Goal: Navigation & Orientation: Find specific page/section

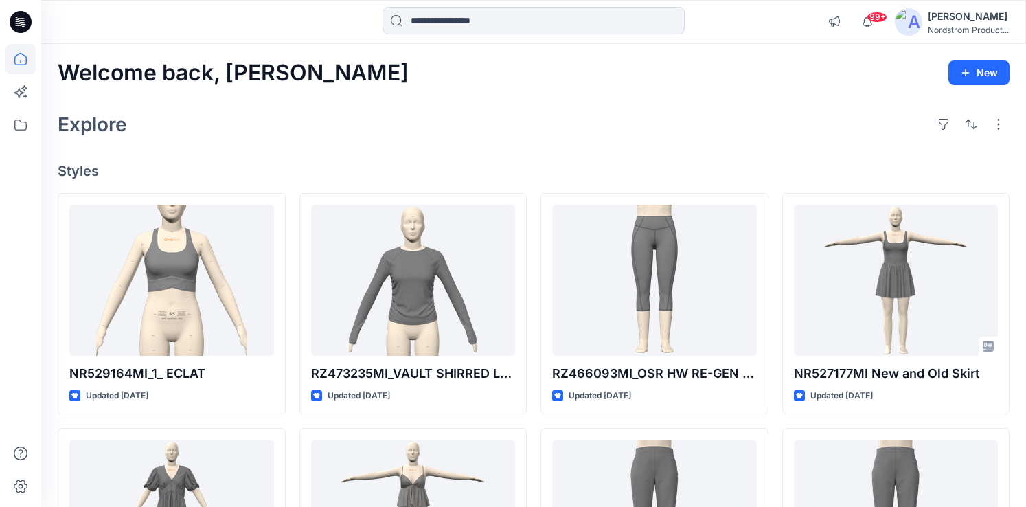
click at [918, 20] on img at bounding box center [908, 21] width 27 height 27
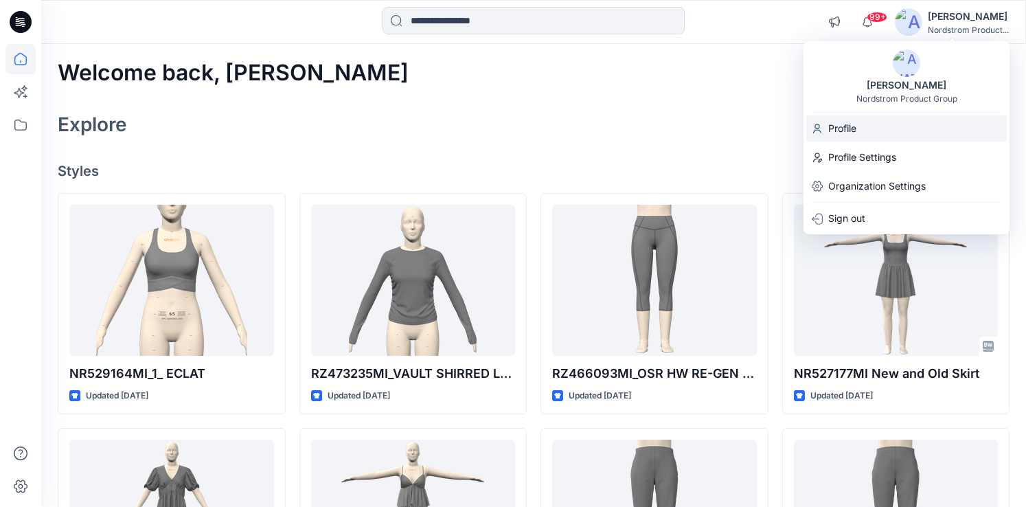
click at [849, 126] on p "Profile" at bounding box center [842, 128] width 28 height 26
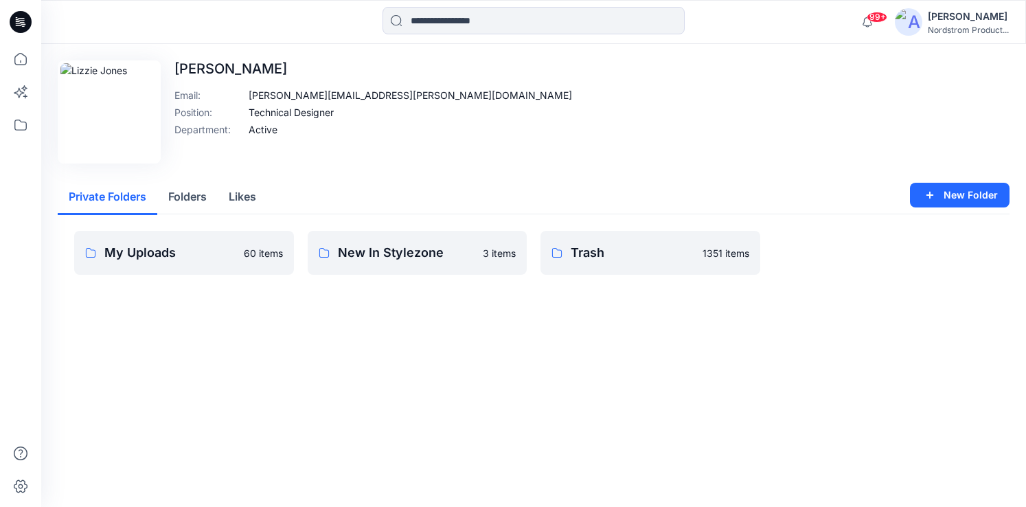
click at [500, 122] on div "Edit Image Lizzie Jones Email : lizzie.jones@nordstrom.com Position : Technical…" at bounding box center [534, 111] width 952 height 103
click at [618, 252] on p "Trash" at bounding box center [633, 252] width 124 height 19
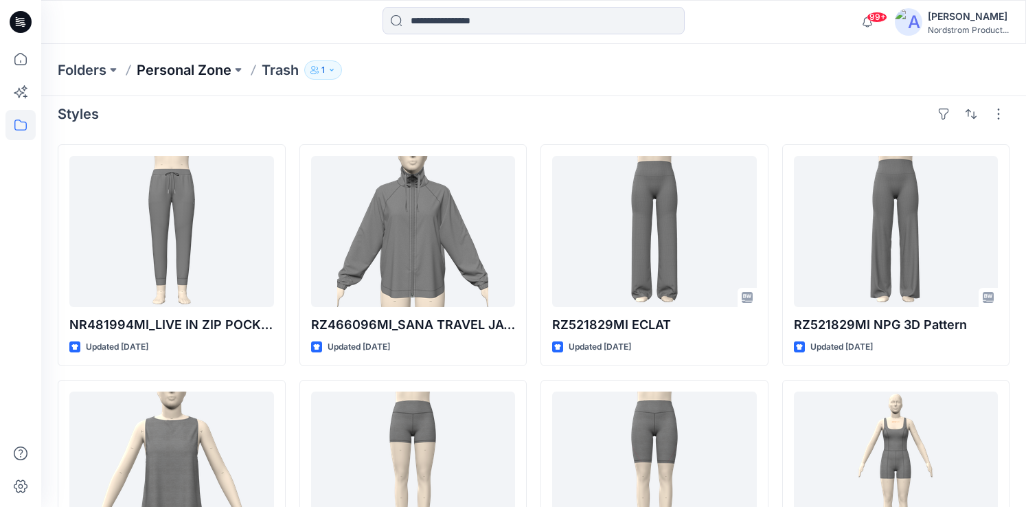
scroll to position [10, 0]
click at [201, 69] on p "Personal Zone" at bounding box center [184, 69] width 95 height 19
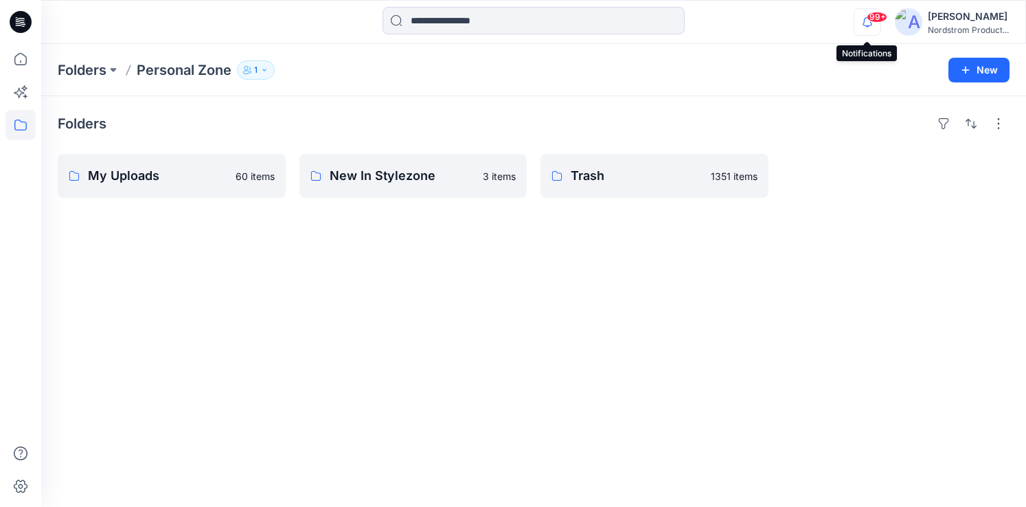
click at [866, 30] on icon "button" at bounding box center [867, 21] width 26 height 27
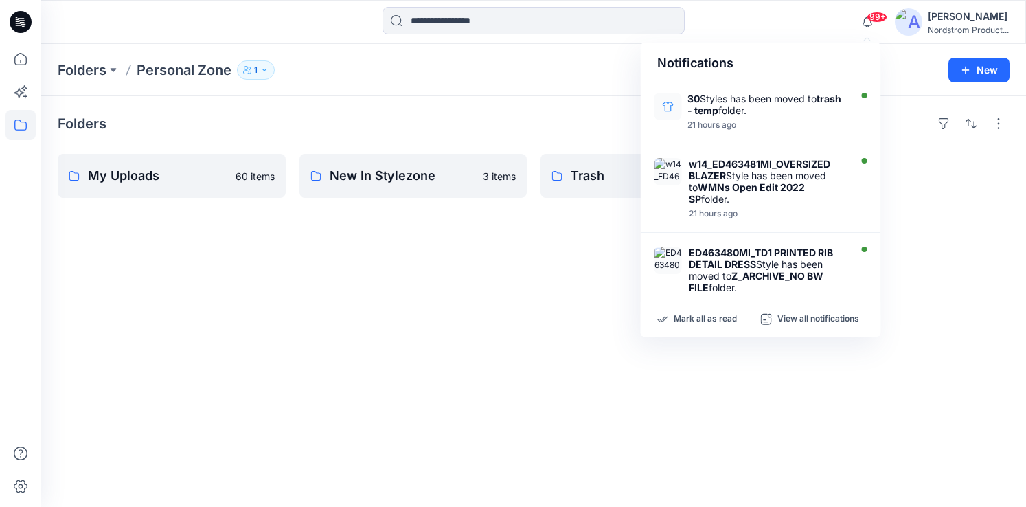
click at [943, 21] on div "[PERSON_NAME]" at bounding box center [968, 16] width 81 height 16
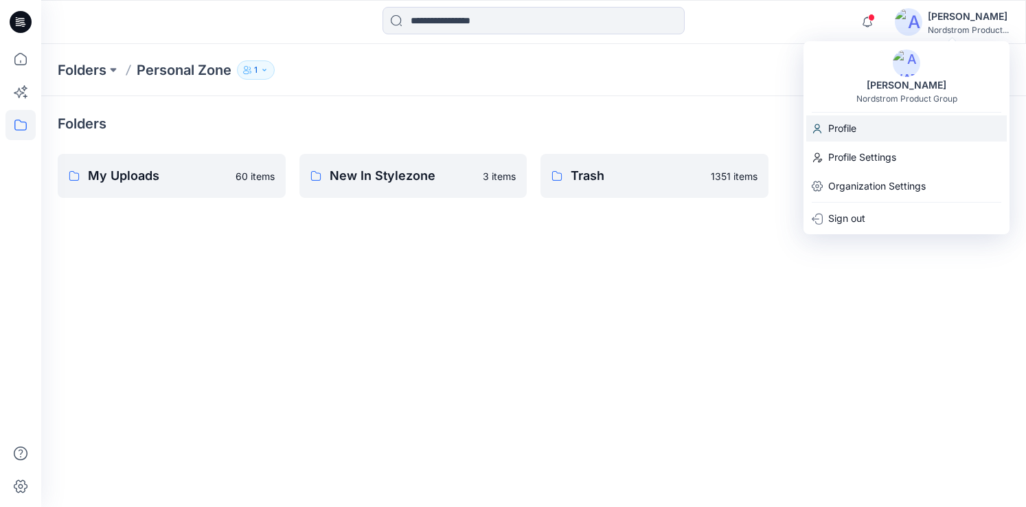
click at [849, 125] on p "Profile" at bounding box center [842, 128] width 28 height 26
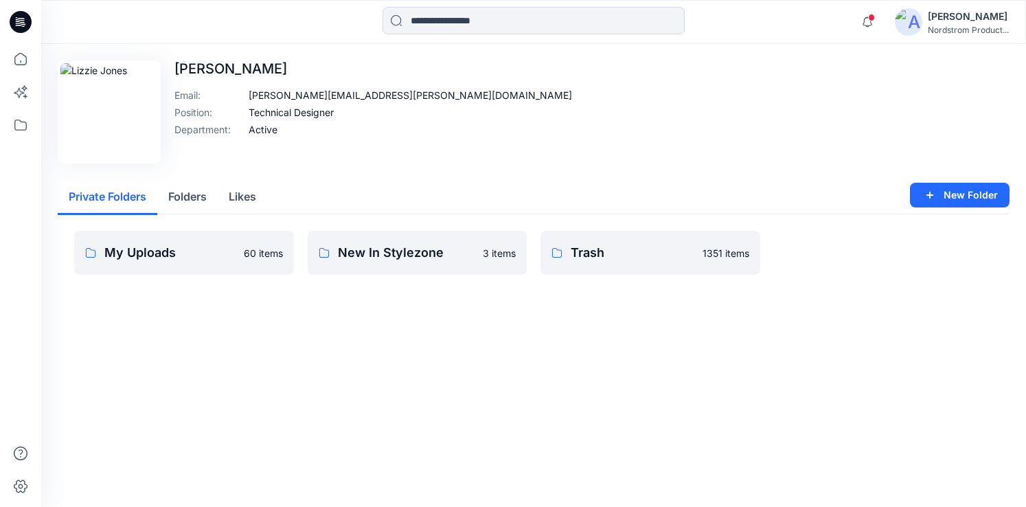
click at [249, 197] on button "Likes" at bounding box center [242, 197] width 49 height 35
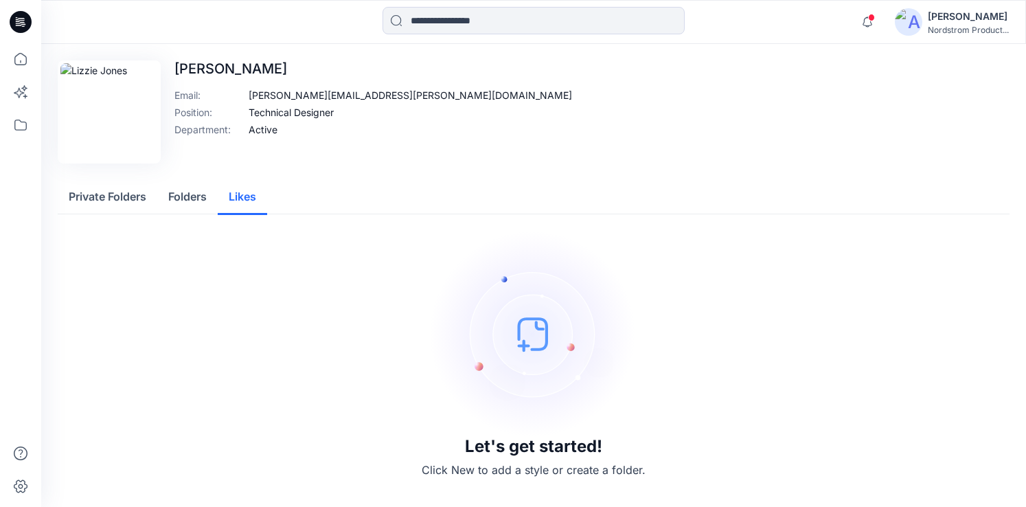
click at [181, 190] on button "Folders" at bounding box center [187, 197] width 60 height 35
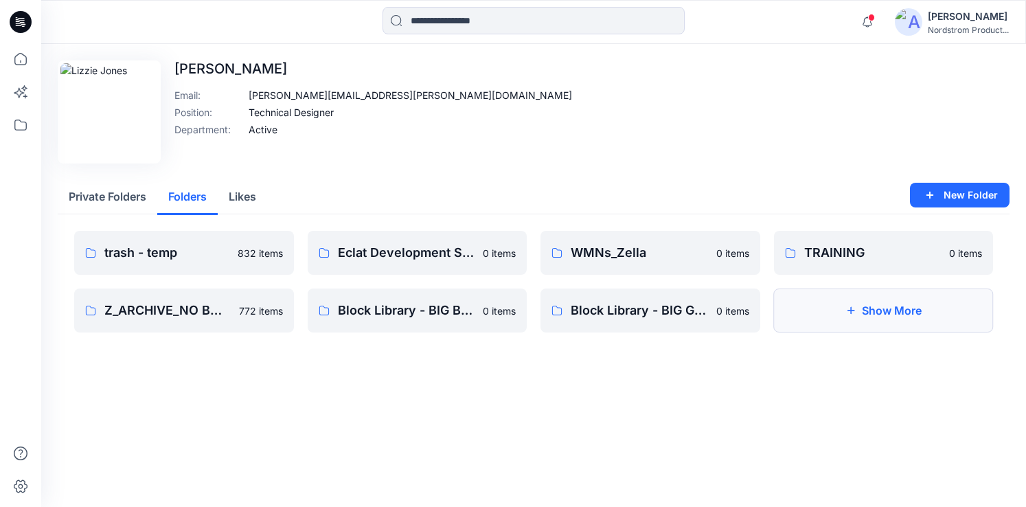
click at [835, 315] on button "Show More" at bounding box center [884, 310] width 220 height 44
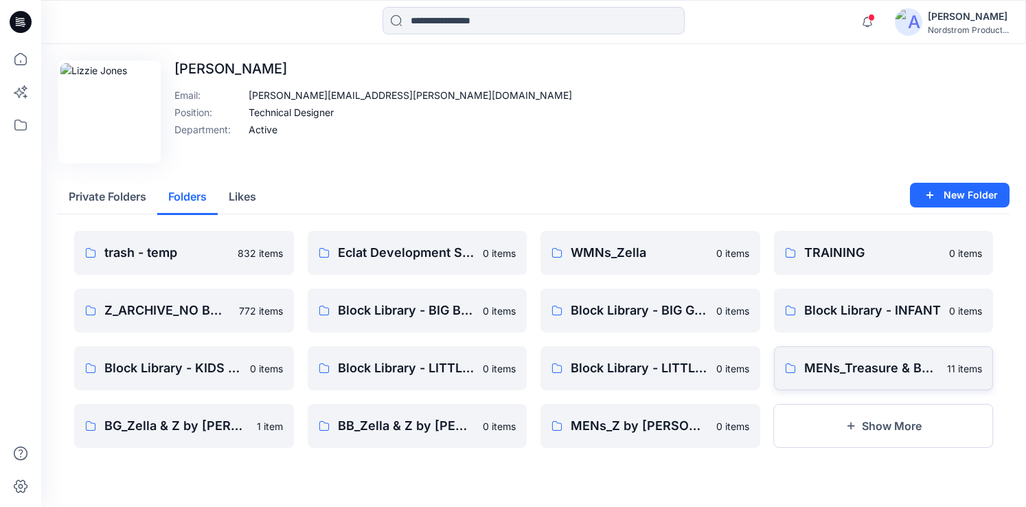
drag, startPoint x: 832, startPoint y: 418, endPoint x: 790, endPoint y: 367, distance: 66.3
click at [832, 418] on button "Show More" at bounding box center [884, 426] width 220 height 44
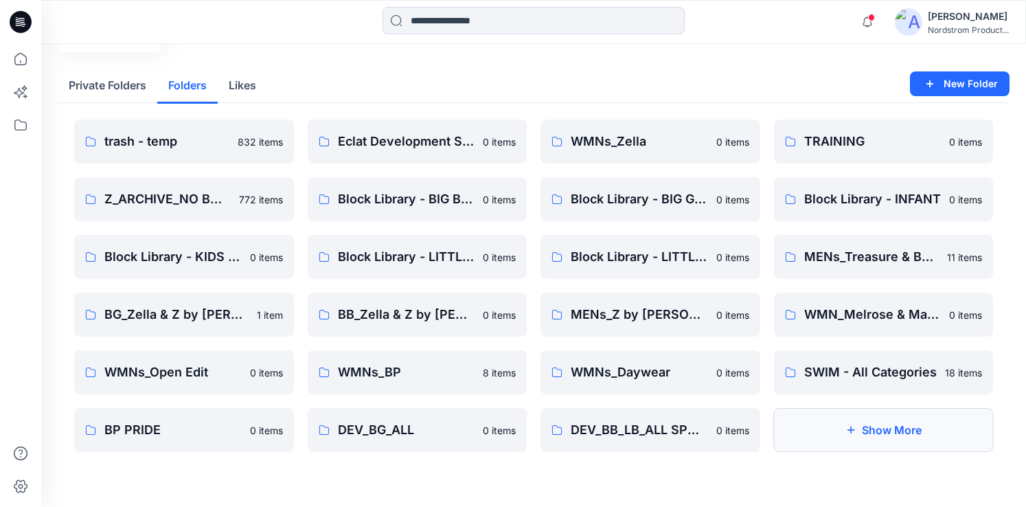
click at [848, 416] on button "Show More" at bounding box center [884, 430] width 220 height 44
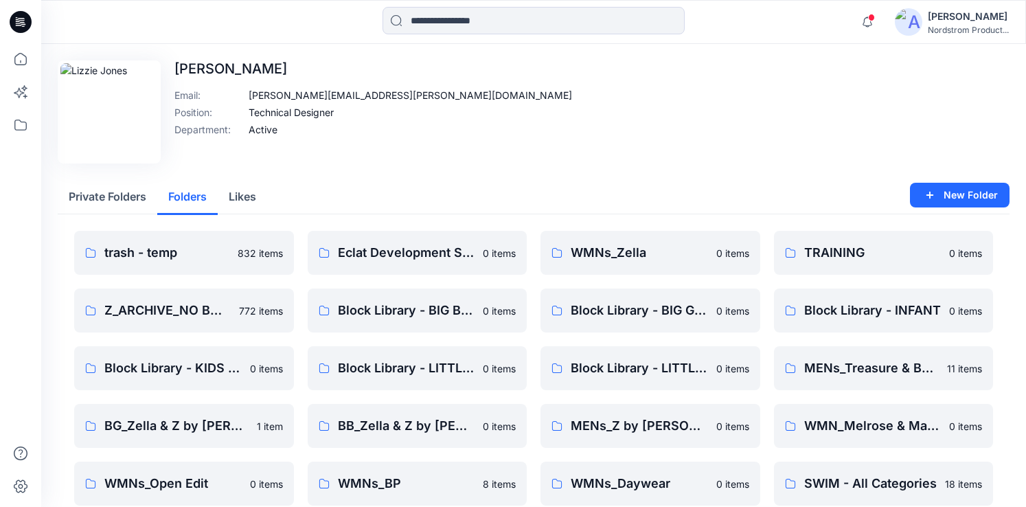
click at [107, 194] on button "Private Folders" at bounding box center [108, 197] width 100 height 35
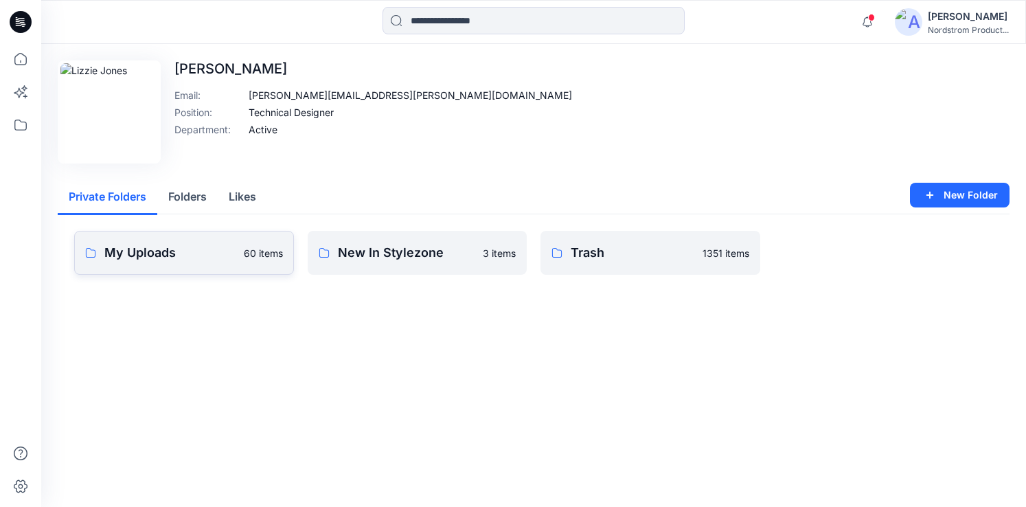
click at [182, 251] on p "My Uploads" at bounding box center [169, 252] width 131 height 19
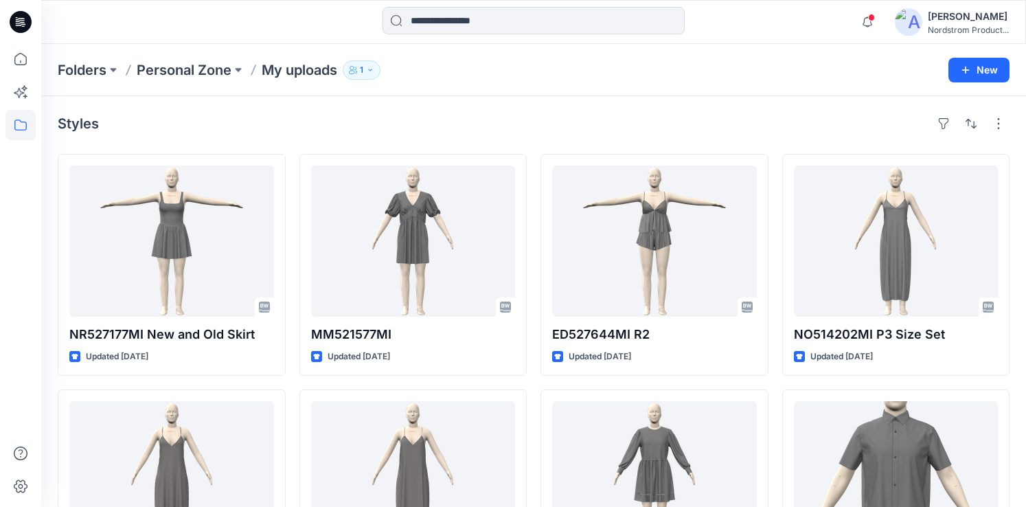
click at [374, 73] on icon "button" at bounding box center [370, 70] width 8 height 8
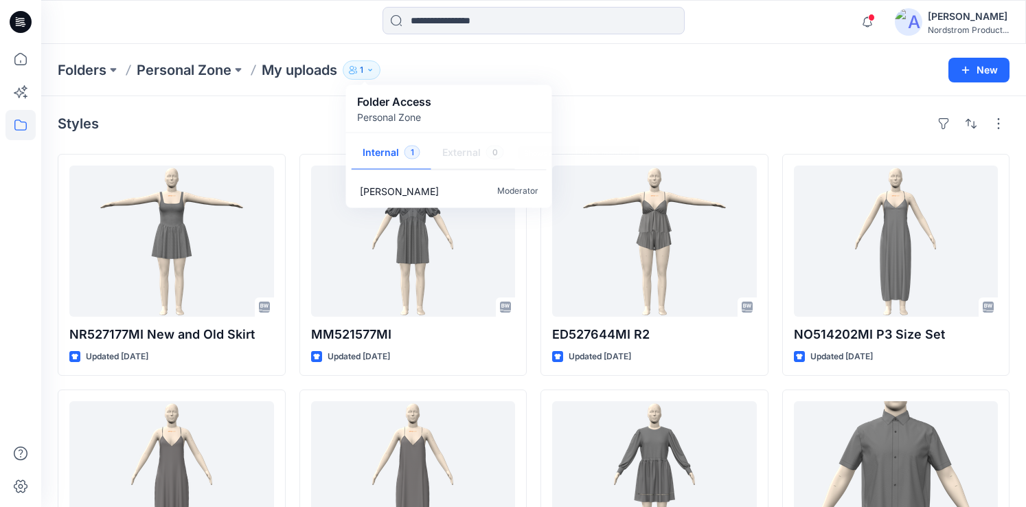
drag, startPoint x: 751, startPoint y: 87, endPoint x: 745, endPoint y: 93, distance: 8.3
click at [749, 89] on div "Folders Personal Zone My uploads 1 Folder Access Personal Zone Internal 1 Exter…" at bounding box center [533, 70] width 985 height 52
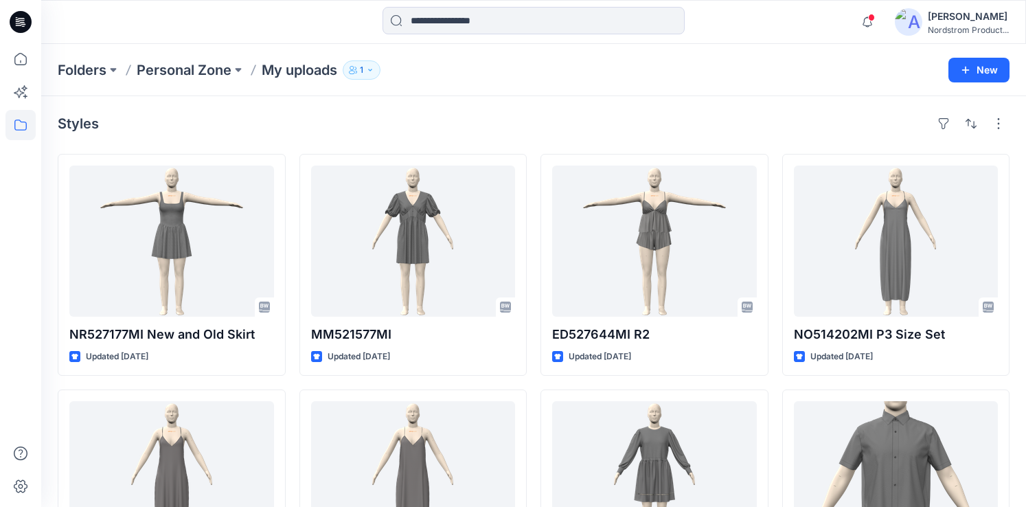
drag, startPoint x: 700, startPoint y: 62, endPoint x: 924, endPoint y: 35, distance: 224.9
click at [700, 62] on div "Folders Personal Zone My uploads 1 Folder Access Personal Zone Internal 1 Exter…" at bounding box center [480, 69] width 845 height 19
click at [23, 123] on icon at bounding box center [20, 125] width 30 height 30
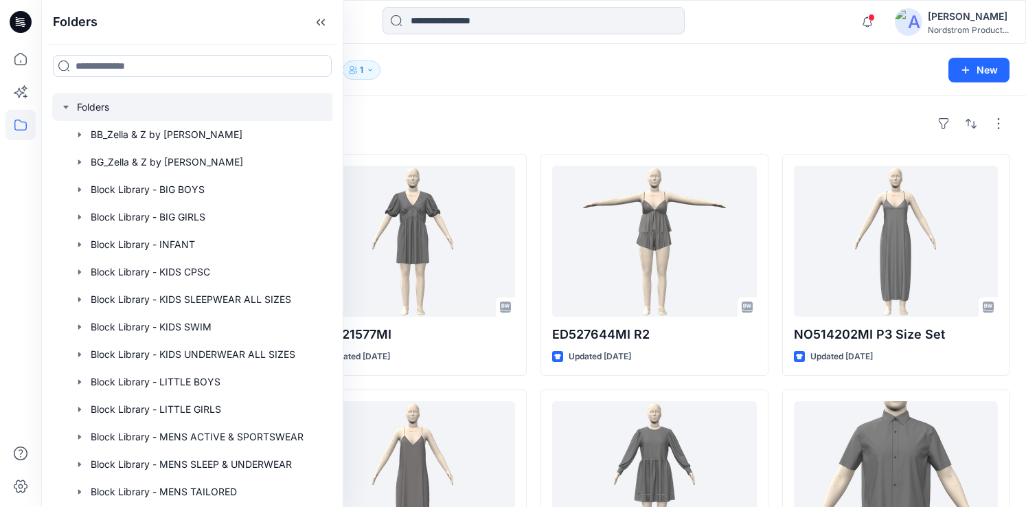
click at [76, 109] on div at bounding box center [199, 106] width 294 height 27
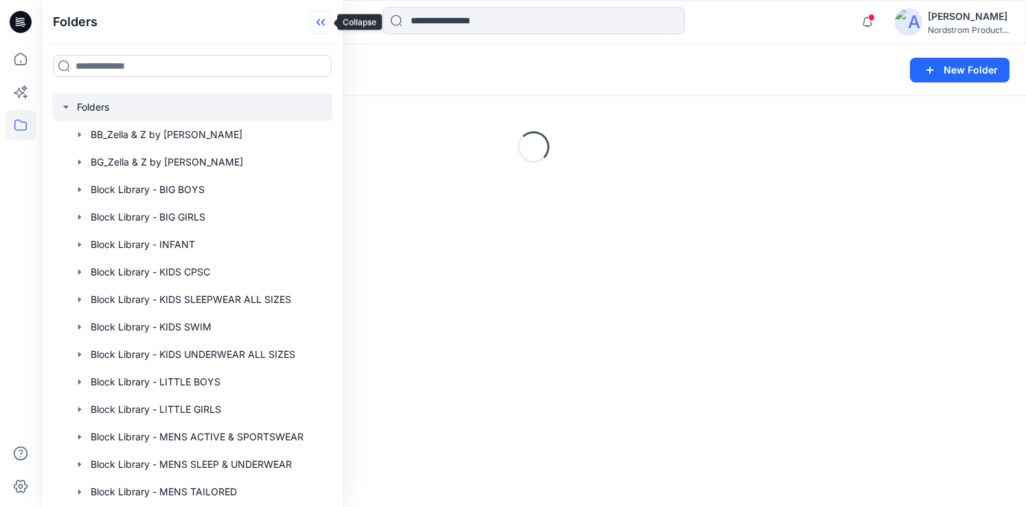
click at [319, 21] on icon at bounding box center [321, 22] width 22 height 23
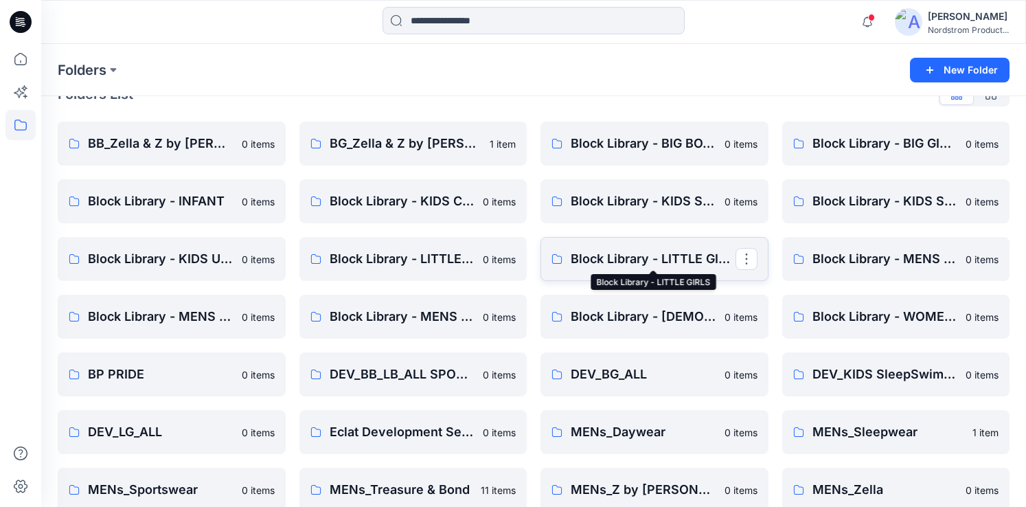
scroll to position [43, 0]
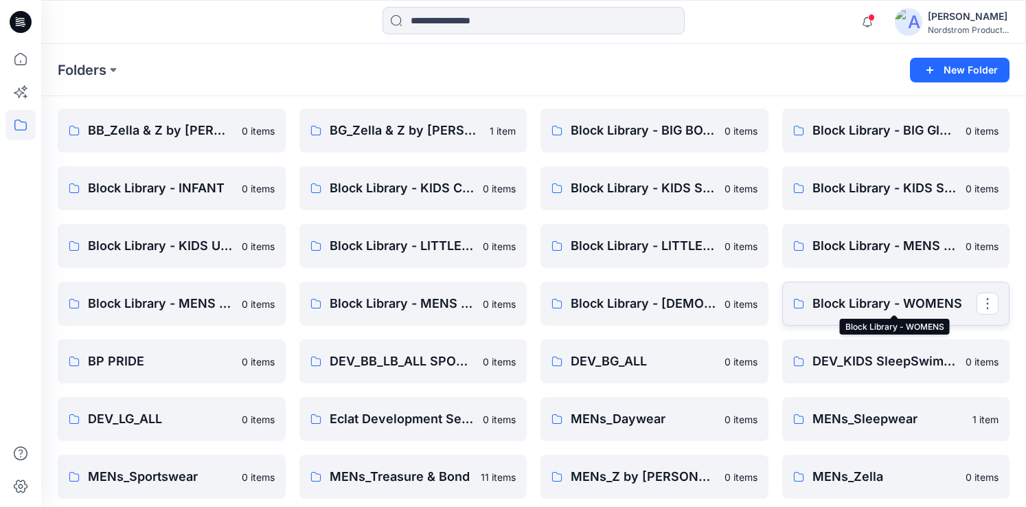
click at [871, 298] on p "Block Library - WOMENS" at bounding box center [894, 303] width 165 height 19
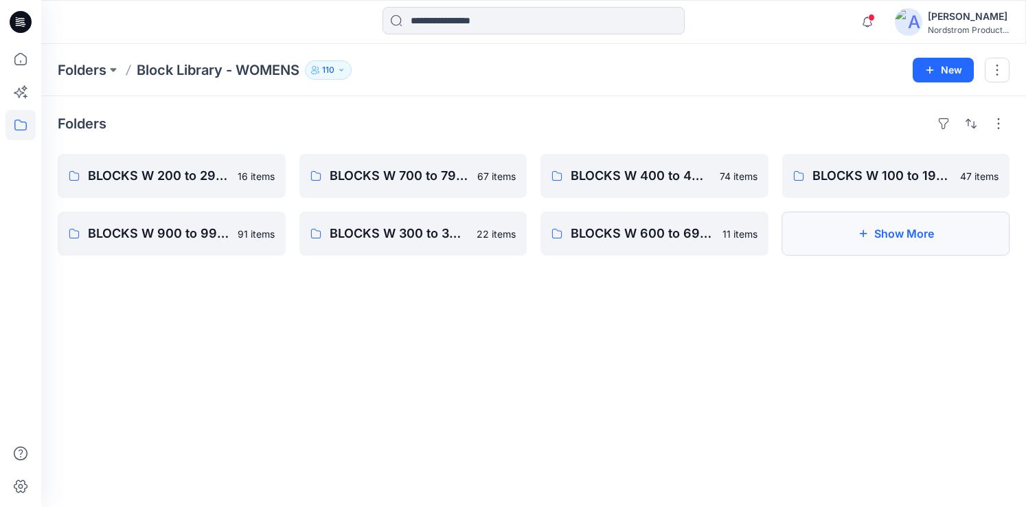
click at [903, 240] on button "Show More" at bounding box center [896, 234] width 228 height 44
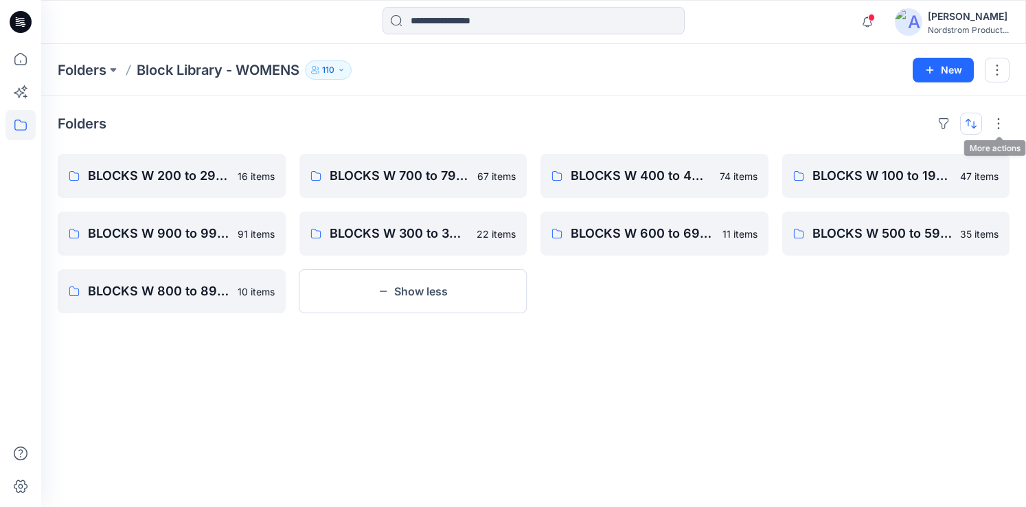
click at [970, 121] on button "button" at bounding box center [971, 124] width 22 height 22
click at [896, 190] on p "A to Z" at bounding box center [925, 189] width 87 height 14
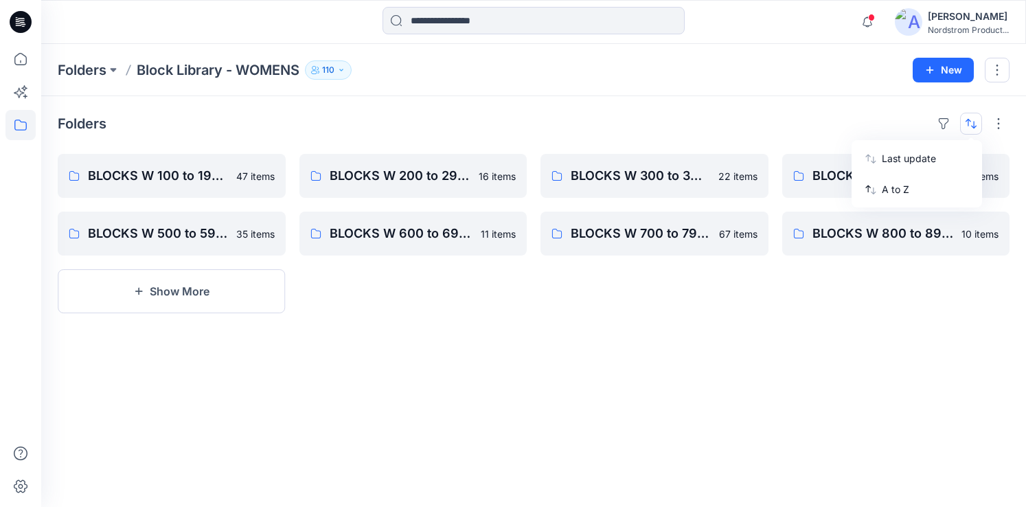
drag, startPoint x: 744, startPoint y: 383, endPoint x: 738, endPoint y: 366, distance: 18.2
click at [744, 383] on div "Folders Last update A to Z BLOCKS W 100 to 199 - Woven Tops, Shirts, PJ Tops 47…" at bounding box center [533, 301] width 985 height 411
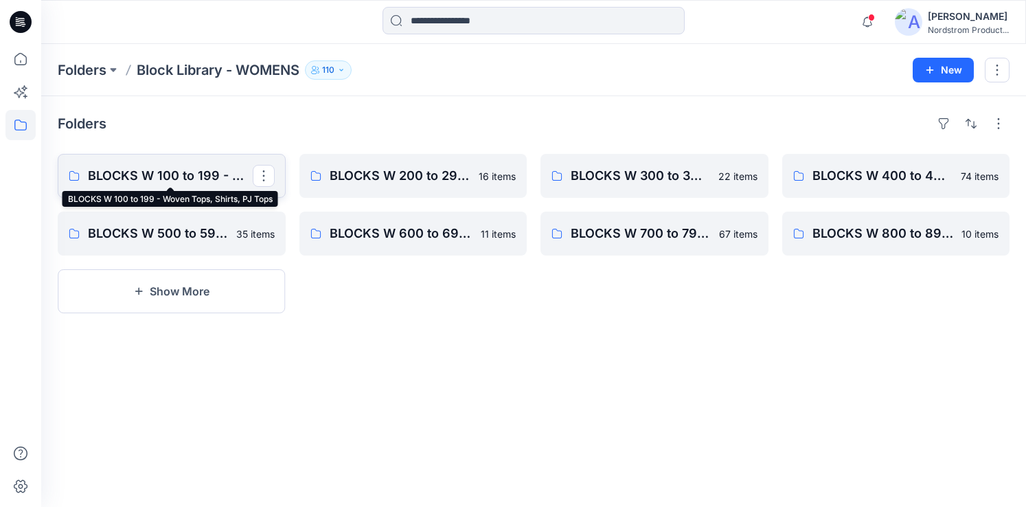
click at [172, 174] on p "BLOCKS W 100 to 199 - Woven Tops, Shirts, PJ Tops" at bounding box center [170, 175] width 165 height 19
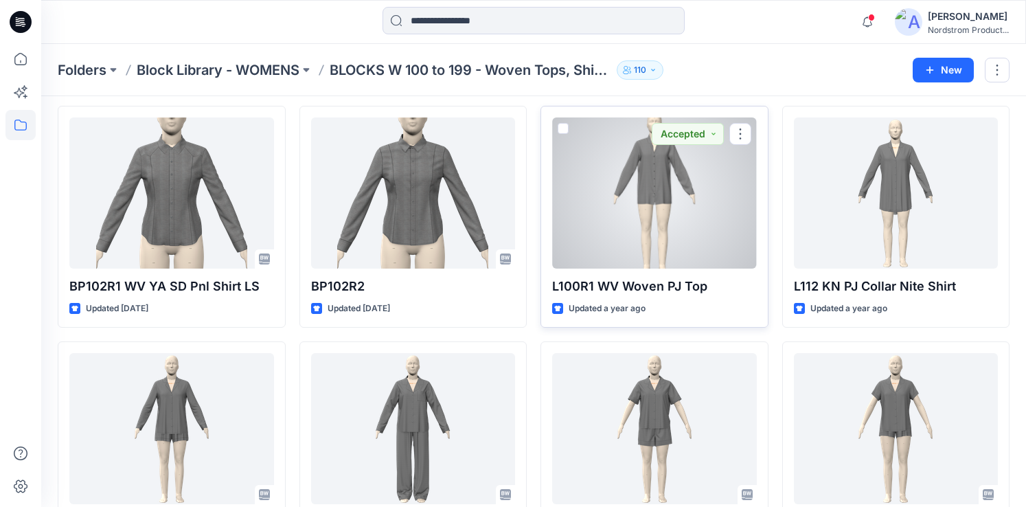
scroll to position [49, 0]
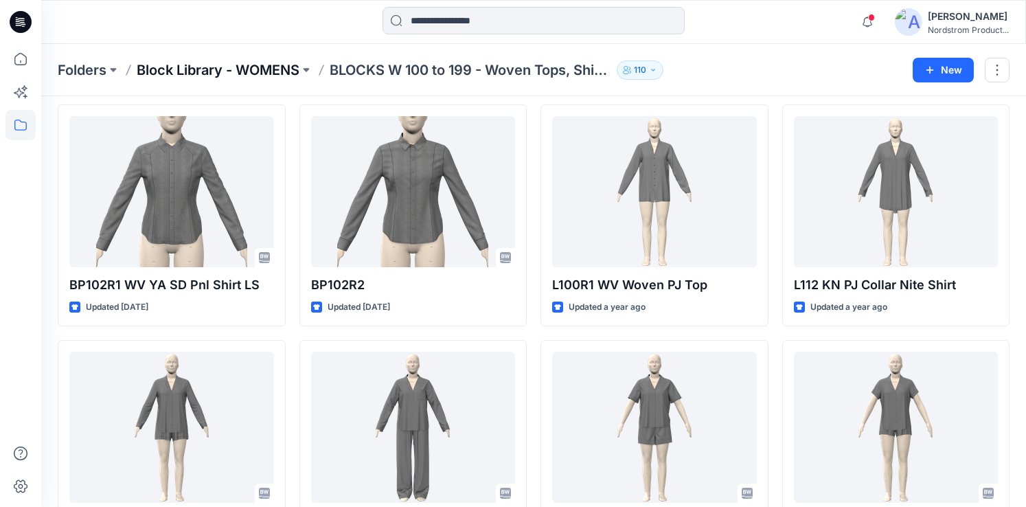
click at [249, 76] on p "Block Library - WOMENS" at bounding box center [218, 69] width 163 height 19
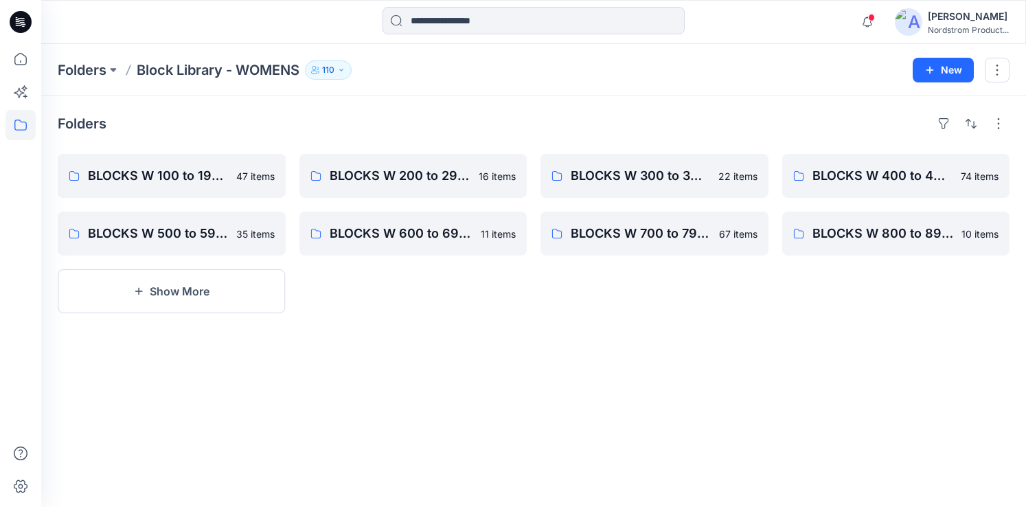
click at [328, 72] on p "110" at bounding box center [328, 69] width 12 height 15
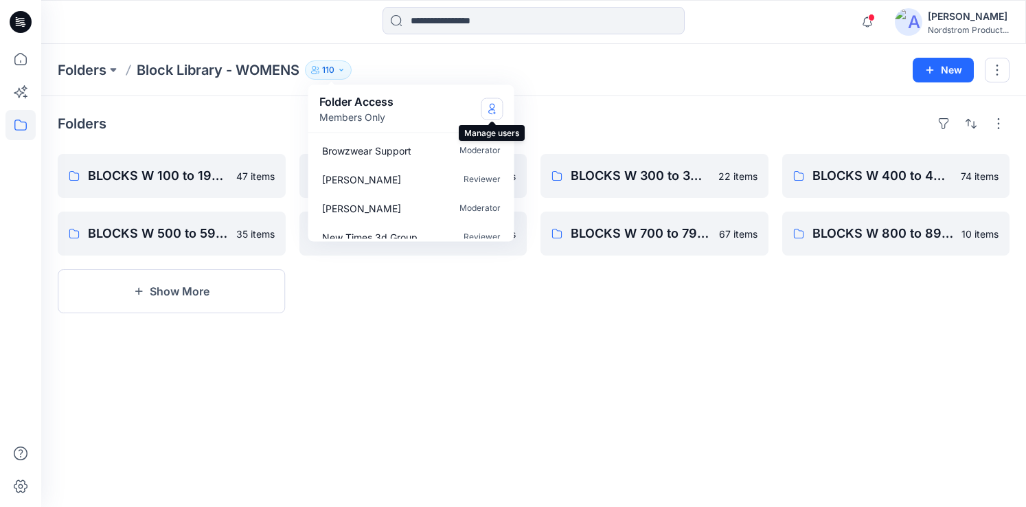
click at [490, 104] on icon "Manage Users" at bounding box center [492, 108] width 11 height 11
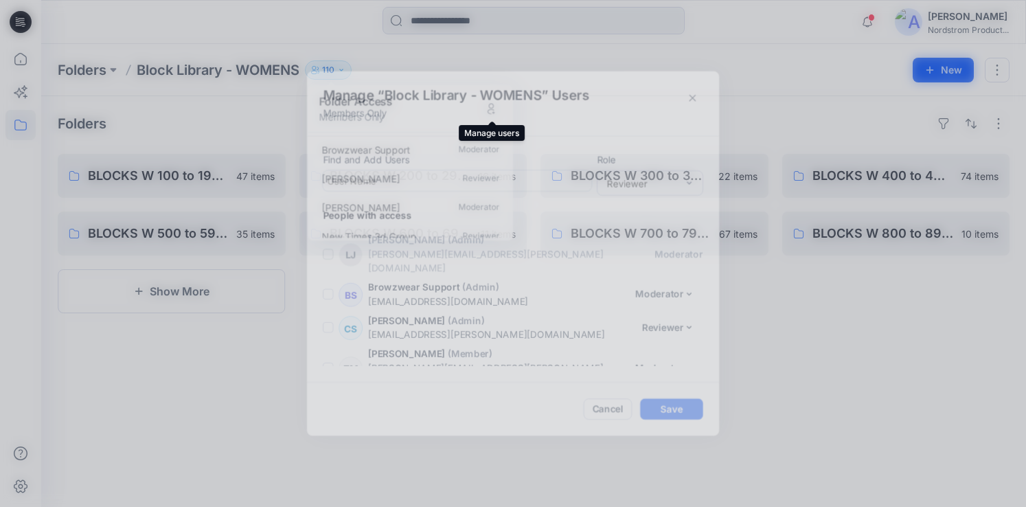
scroll to position [3634, 0]
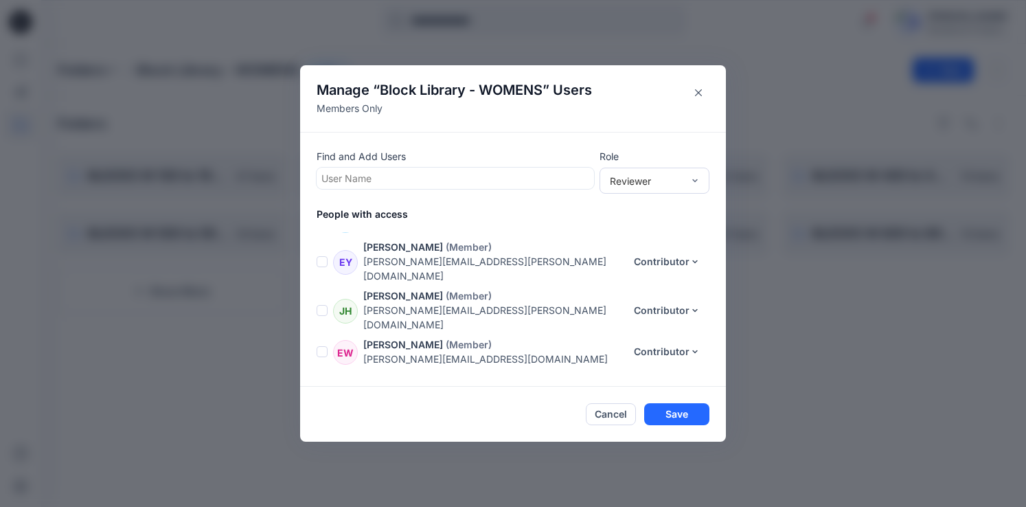
click at [368, 177] on div at bounding box center [455, 178] width 268 height 17
type input "***"
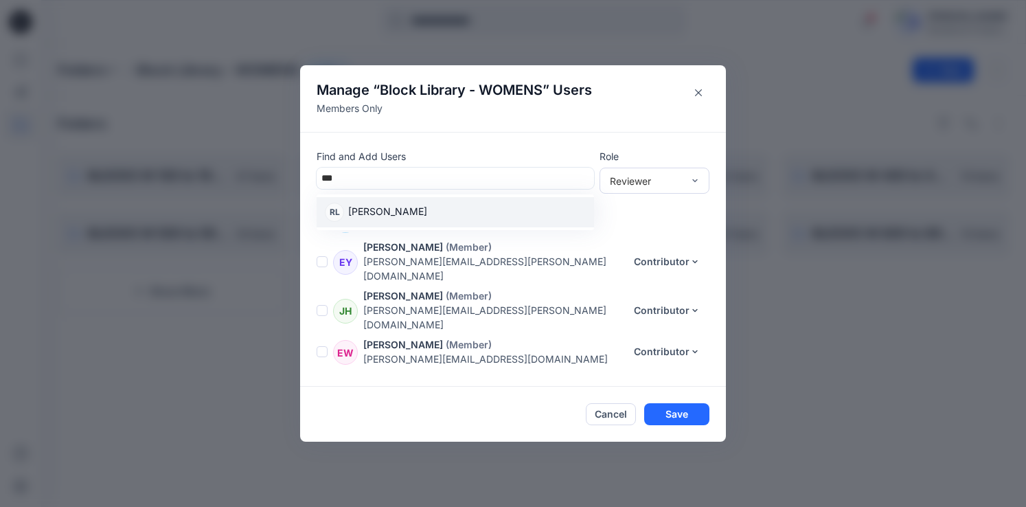
click at [373, 209] on p "Rimpel Lail" at bounding box center [387, 213] width 79 height 18
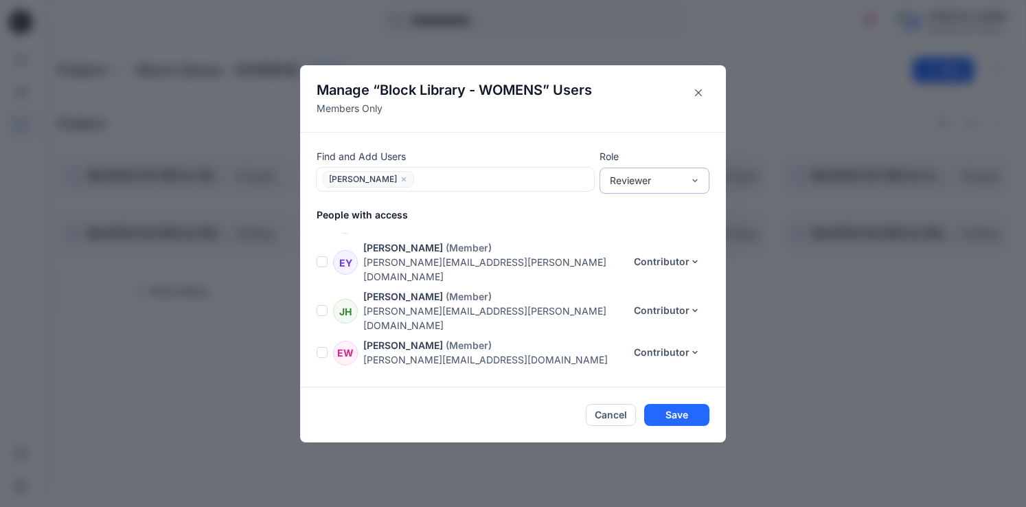
click at [643, 176] on div "Reviewer" at bounding box center [646, 180] width 73 height 14
click at [639, 227] on div "Contributor" at bounding box center [654, 231] width 104 height 24
click at [422, 179] on div at bounding box center [503, 178] width 171 height 17
type input "*****"
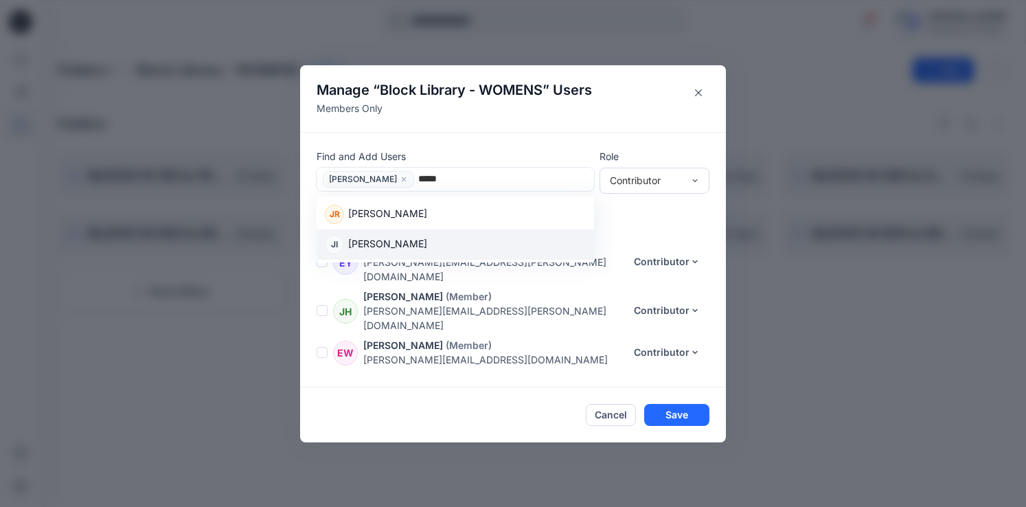
click at [396, 247] on p "Jessica Iboa" at bounding box center [387, 245] width 79 height 18
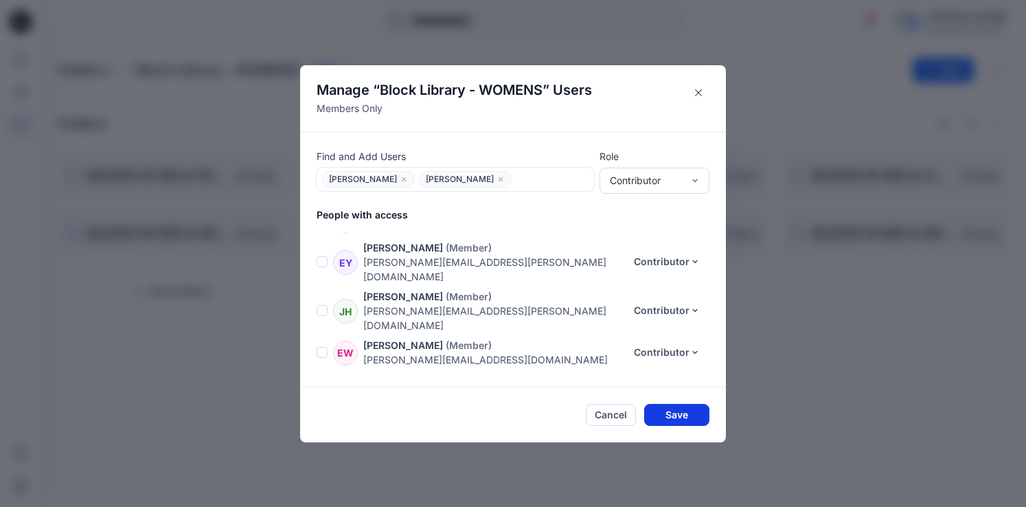
click at [696, 418] on button "Save" at bounding box center [676, 415] width 65 height 22
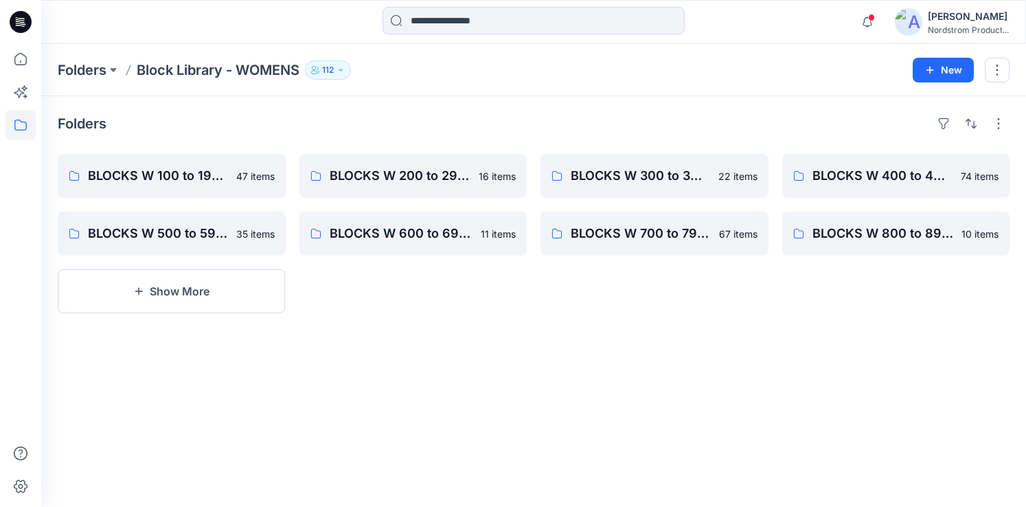
click at [332, 61] on button "112" at bounding box center [328, 69] width 46 height 19
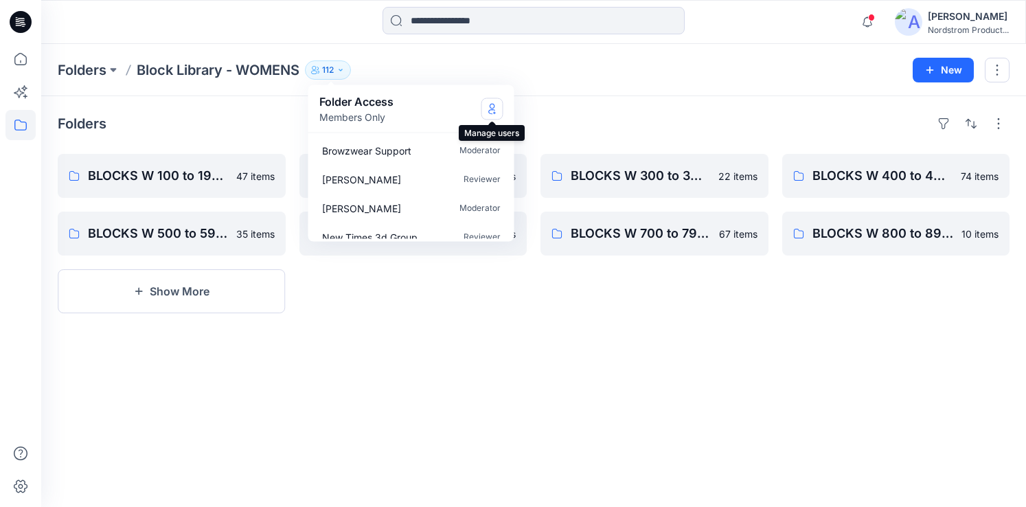
click at [490, 110] on icon "Manage Users" at bounding box center [492, 108] width 11 height 11
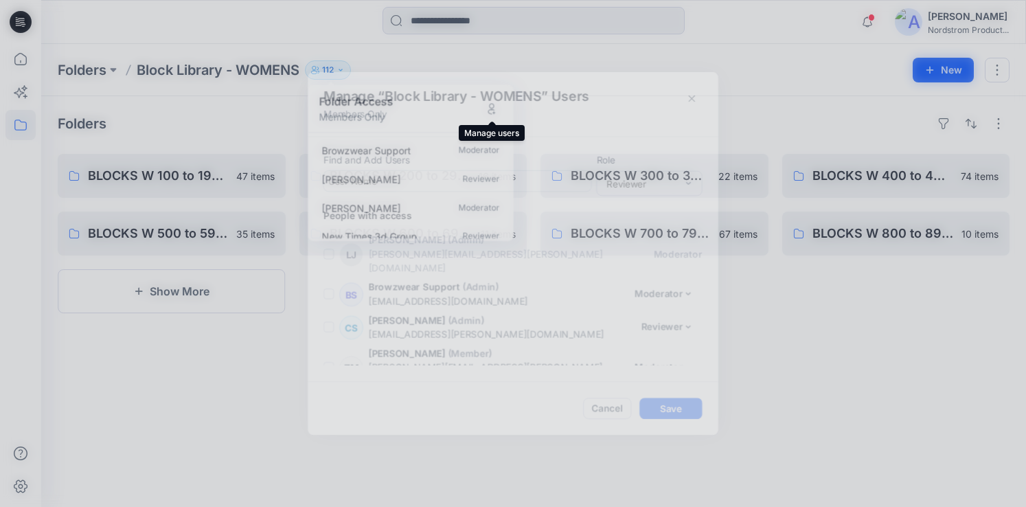
scroll to position [3703, 0]
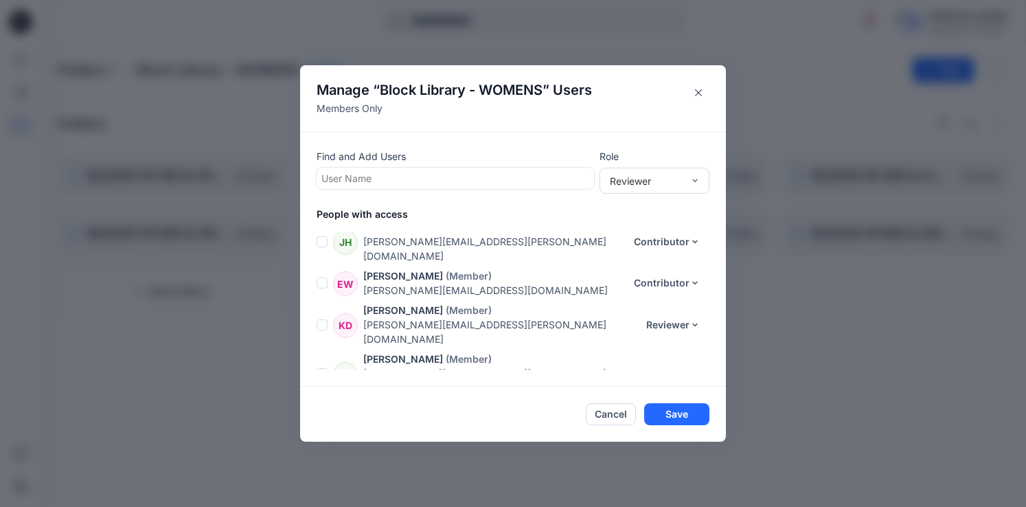
click at [349, 174] on div at bounding box center [455, 178] width 268 height 17
type input "****"
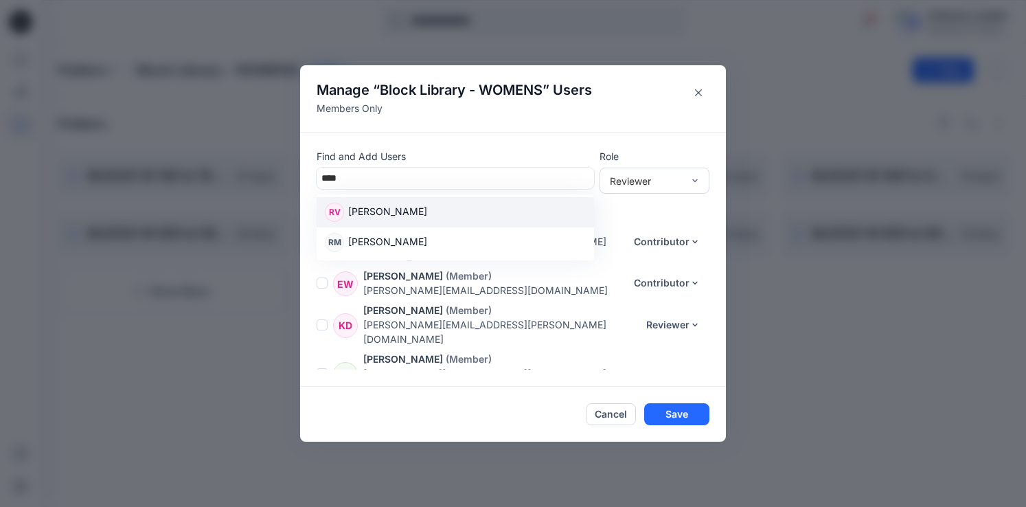
click at [422, 213] on p "Rene Velasquezrios" at bounding box center [387, 213] width 79 height 18
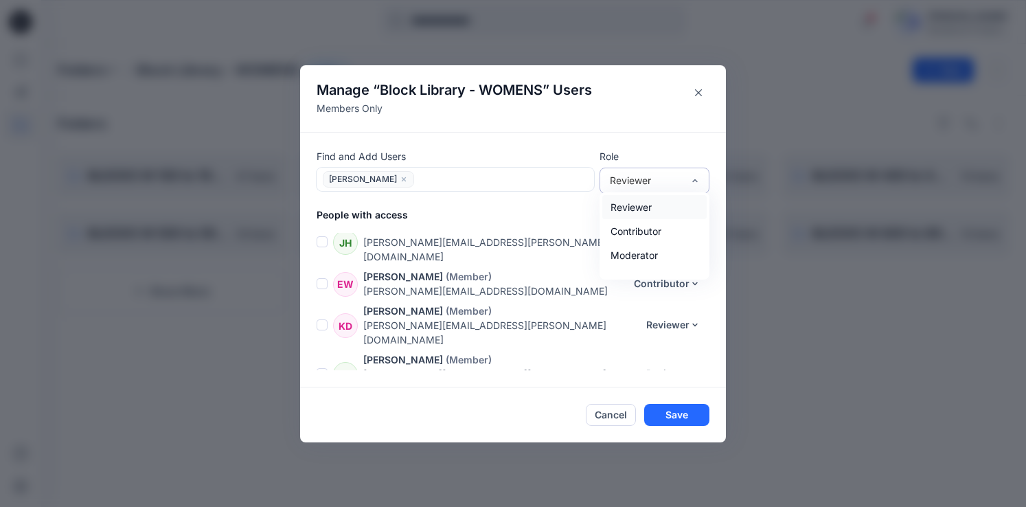
click at [650, 179] on div "Reviewer" at bounding box center [646, 180] width 73 height 14
click at [638, 236] on div "Contributor" at bounding box center [654, 231] width 104 height 24
click at [481, 177] on div at bounding box center [503, 178] width 171 height 17
type input "****"
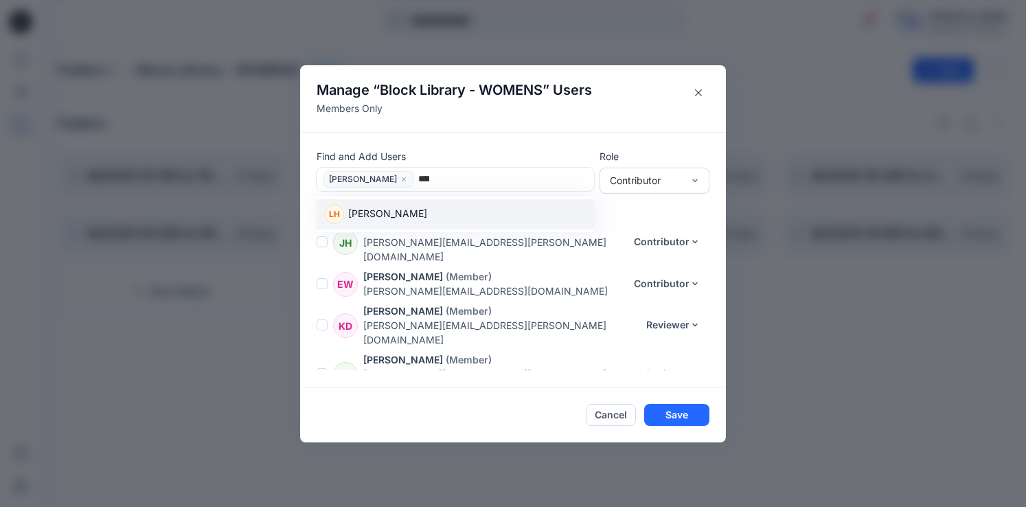
click at [411, 214] on div "LH Lilly Herrera" at bounding box center [455, 214] width 261 height 19
type input "***"
click at [420, 212] on div "KW Kailea Warouw" at bounding box center [455, 214] width 261 height 19
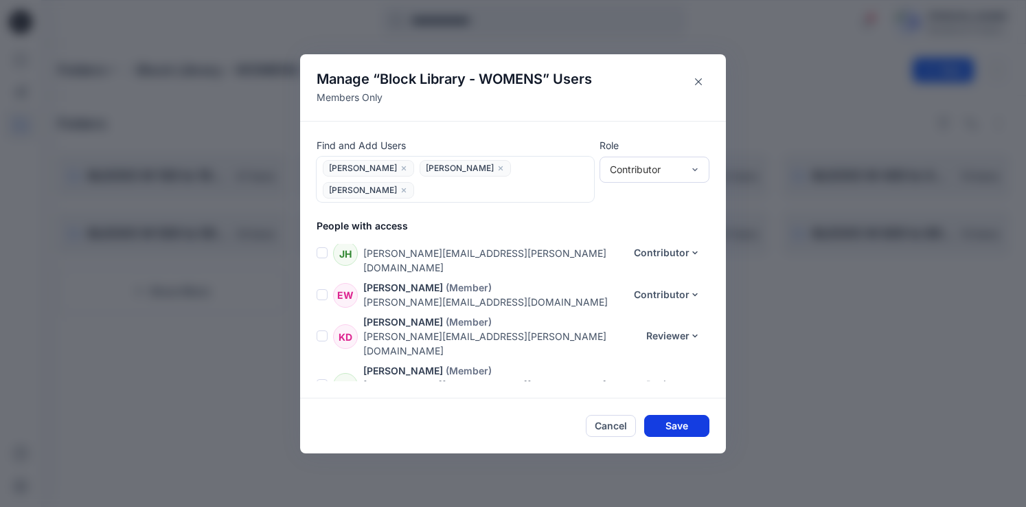
click at [686, 427] on button "Save" at bounding box center [676, 426] width 65 height 22
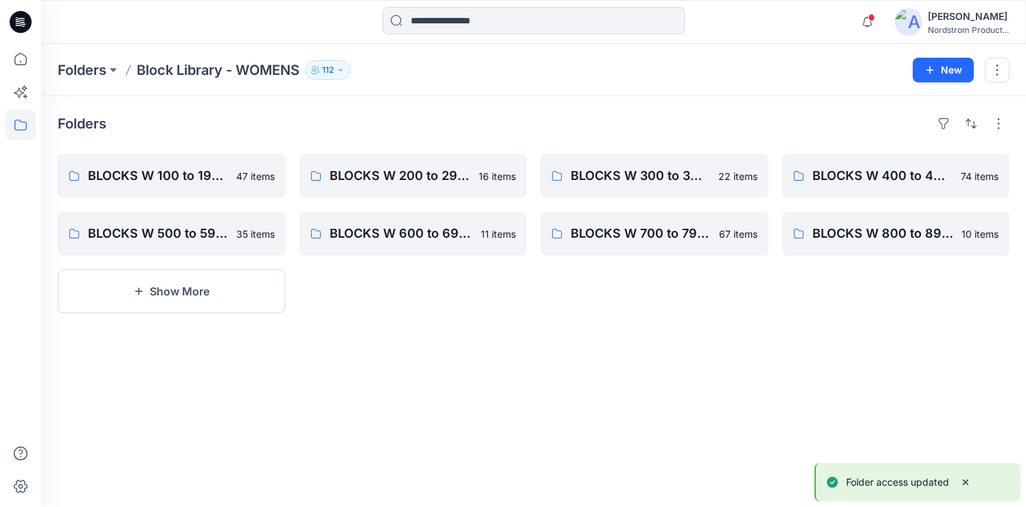
drag, startPoint x: 398, startPoint y: 95, endPoint x: 201, endPoint y: 70, distance: 198.7
click at [398, 95] on div "Folders Block Library - WOMENS 112 Folder Access Members Only Browzwear Support…" at bounding box center [533, 275] width 985 height 463
click at [93, 66] on p "Folders" at bounding box center [82, 69] width 49 height 19
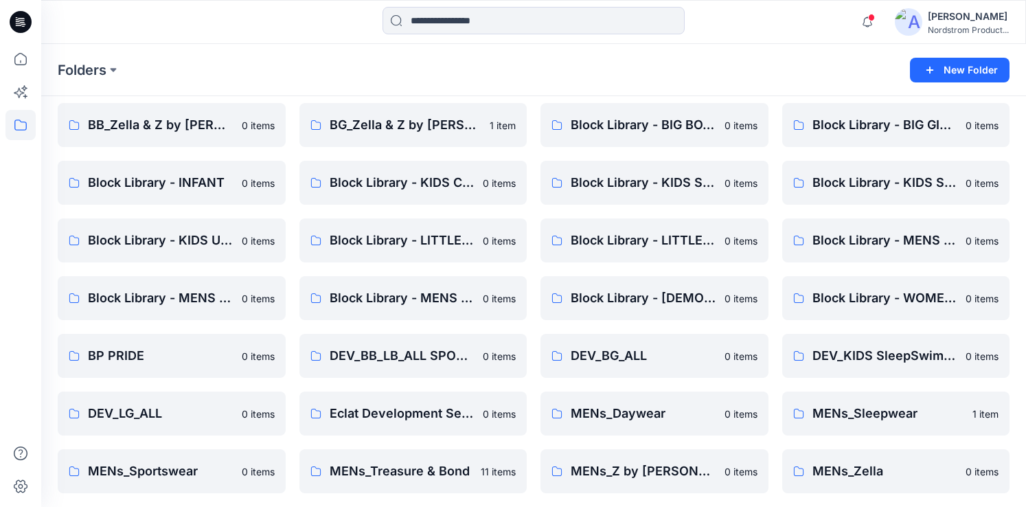
scroll to position [45, 0]
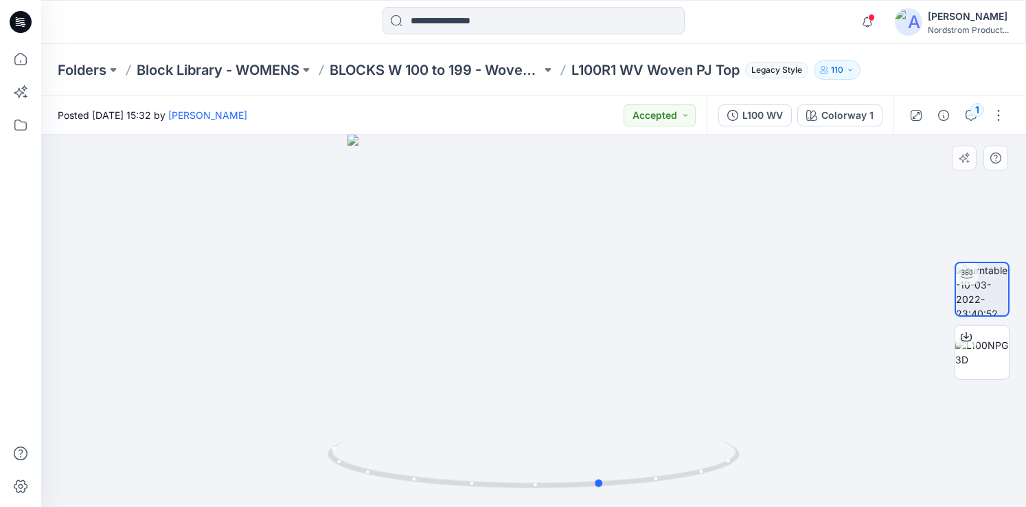
drag, startPoint x: 547, startPoint y: 299, endPoint x: 615, endPoint y: 286, distance: 69.2
click at [615, 286] on div at bounding box center [533, 321] width 985 height 372
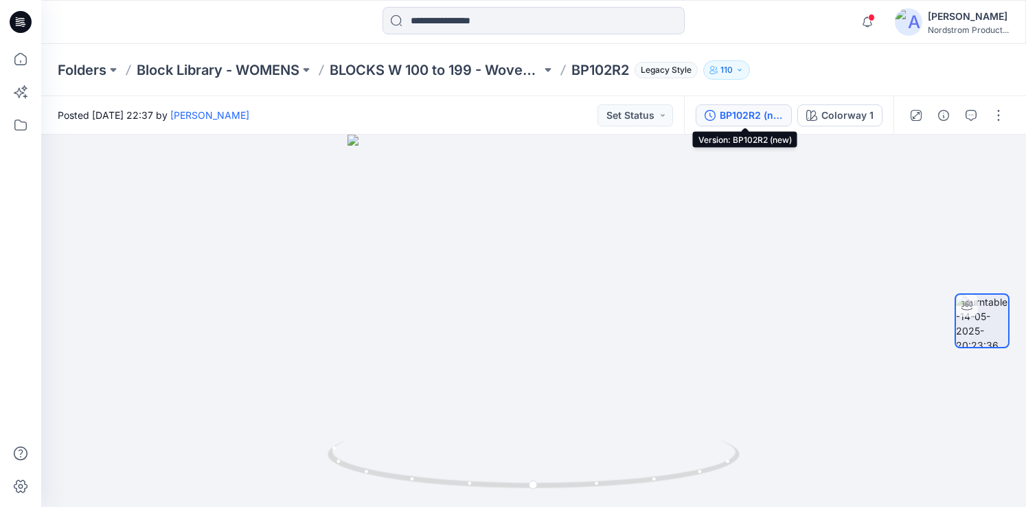
click at [710, 115] on icon "button" at bounding box center [710, 115] width 11 height 11
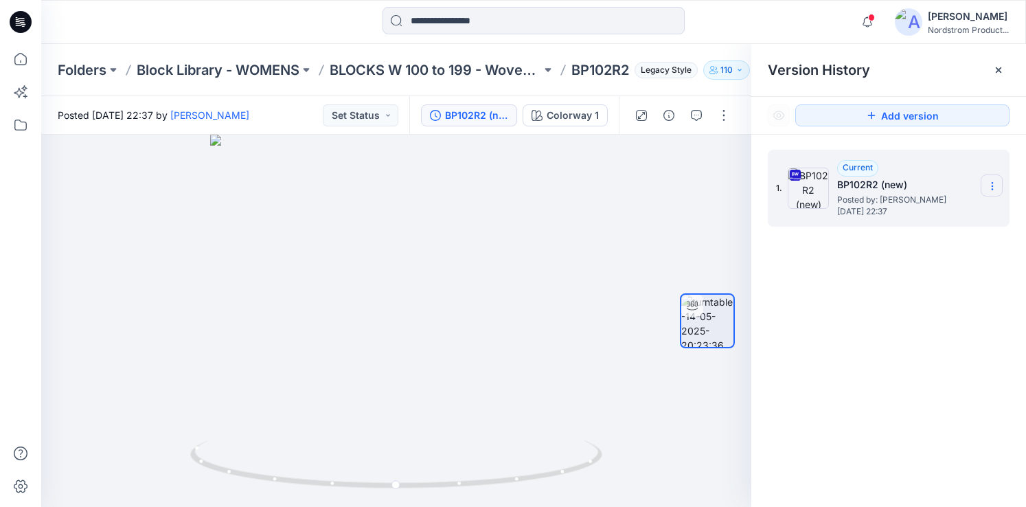
click at [994, 190] on icon at bounding box center [992, 186] width 11 height 11
click at [992, 67] on div at bounding box center [998, 70] width 22 height 22
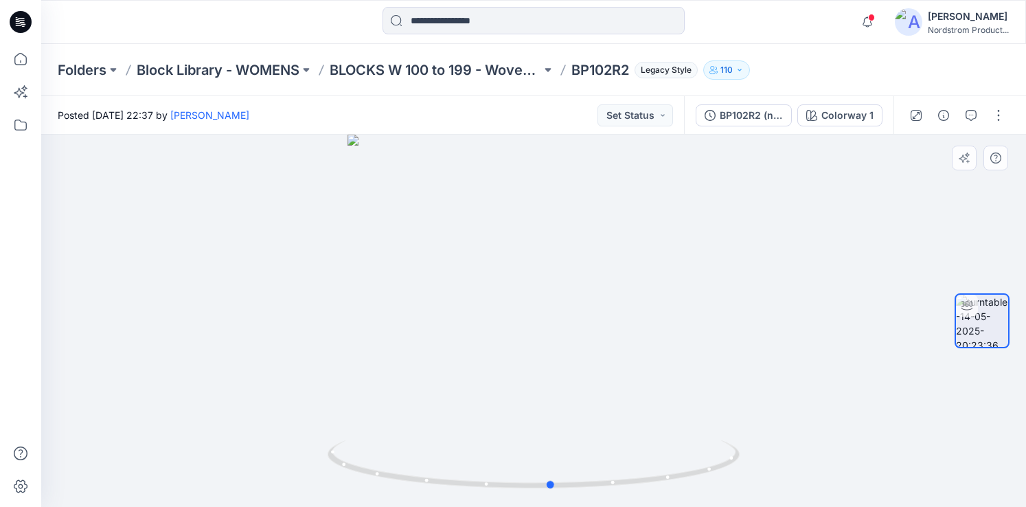
drag, startPoint x: 529, startPoint y: 311, endPoint x: 547, endPoint y: 317, distance: 18.0
click at [543, 317] on div at bounding box center [533, 321] width 985 height 372
click at [836, 111] on div "Colorway 1" at bounding box center [847, 115] width 52 height 15
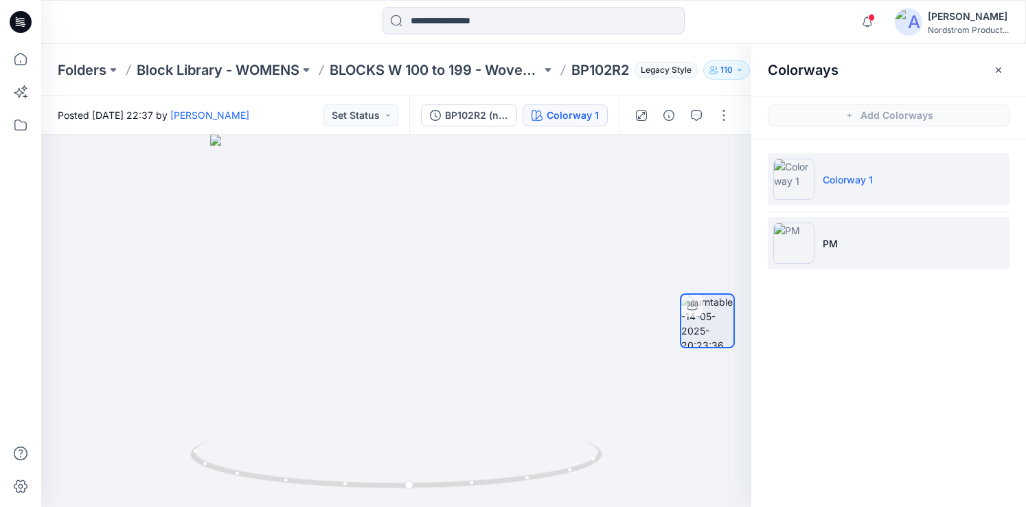
click at [845, 230] on li "PM" at bounding box center [889, 243] width 242 height 52
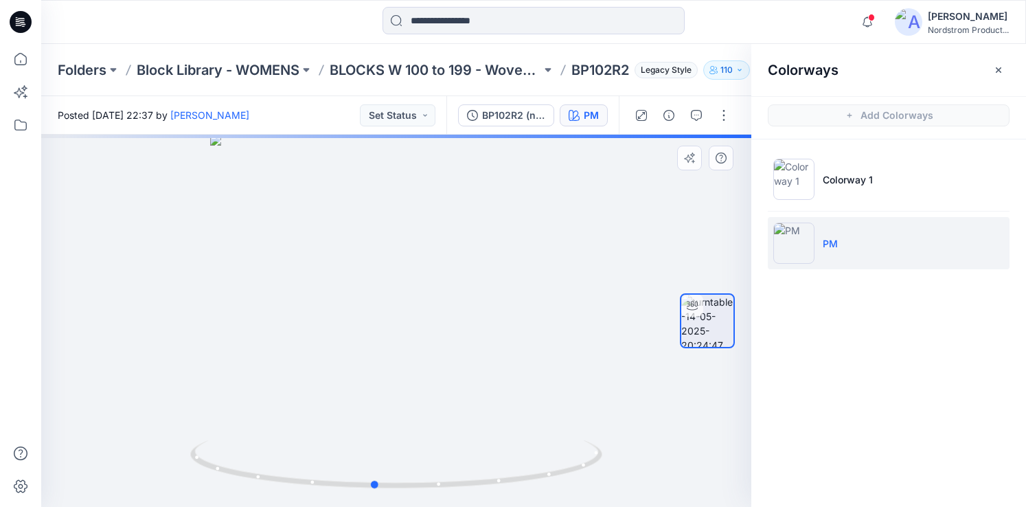
drag, startPoint x: 433, startPoint y: 329, endPoint x: 411, endPoint y: 329, distance: 22.0
click at [411, 329] on div at bounding box center [396, 321] width 710 height 372
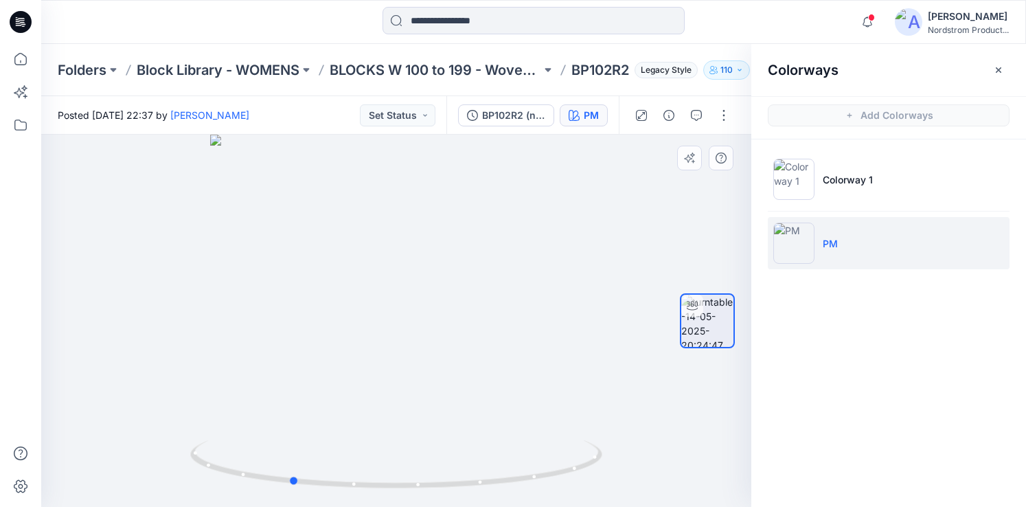
drag, startPoint x: 418, startPoint y: 347, endPoint x: 338, endPoint y: 345, distance: 80.4
click at [335, 345] on div at bounding box center [396, 321] width 710 height 372
drag, startPoint x: 448, startPoint y: 350, endPoint x: 372, endPoint y: 347, distance: 76.3
click at [372, 347] on div at bounding box center [396, 321] width 710 height 372
drag, startPoint x: 345, startPoint y: 346, endPoint x: 488, endPoint y: 322, distance: 144.8
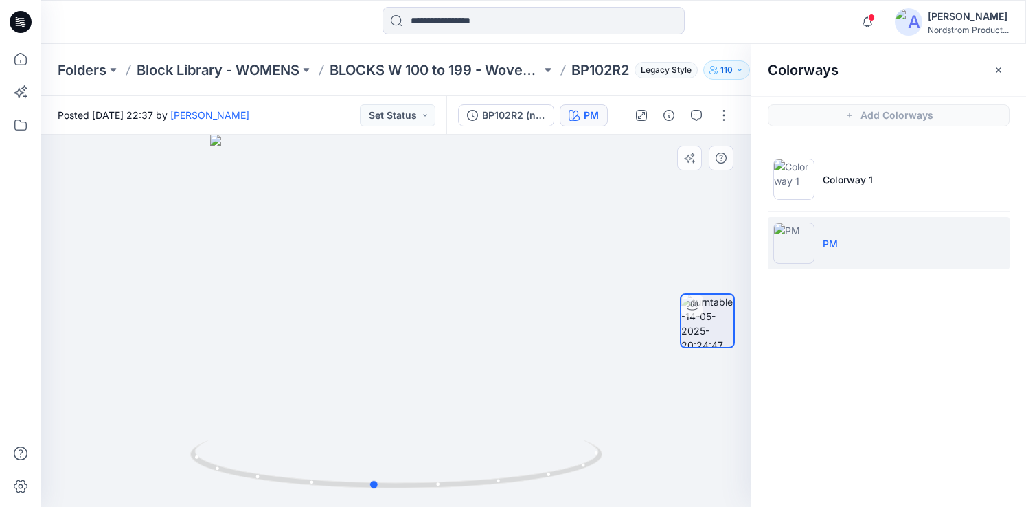
click at [504, 351] on div at bounding box center [396, 321] width 710 height 372
drag, startPoint x: 443, startPoint y: 323, endPoint x: 540, endPoint y: 299, distance: 99.6
click at [540, 299] on div at bounding box center [396, 321] width 710 height 372
drag, startPoint x: 460, startPoint y: 336, endPoint x: 478, endPoint y: 332, distance: 18.3
click at [478, 332] on div at bounding box center [396, 321] width 710 height 372
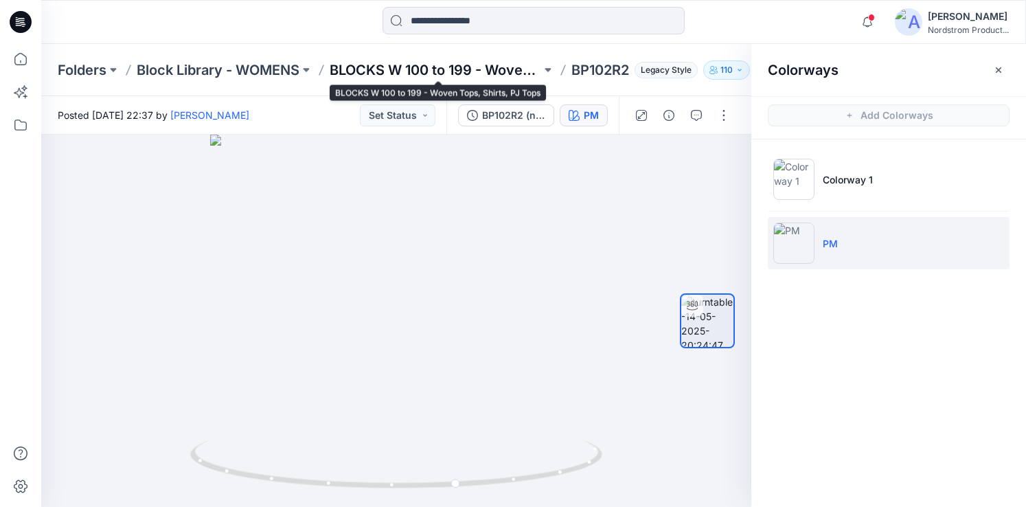
click at [487, 69] on p "BLOCKS W 100 to 199 - Woven Tops, Shirts, PJ Tops" at bounding box center [436, 69] width 212 height 19
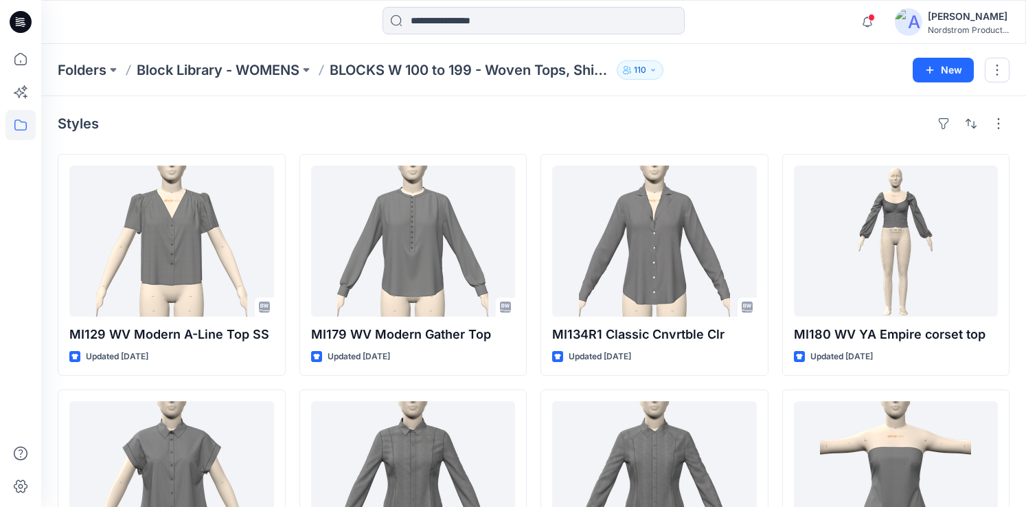
click at [223, 67] on p "Block Library - WOMENS" at bounding box center [218, 69] width 163 height 19
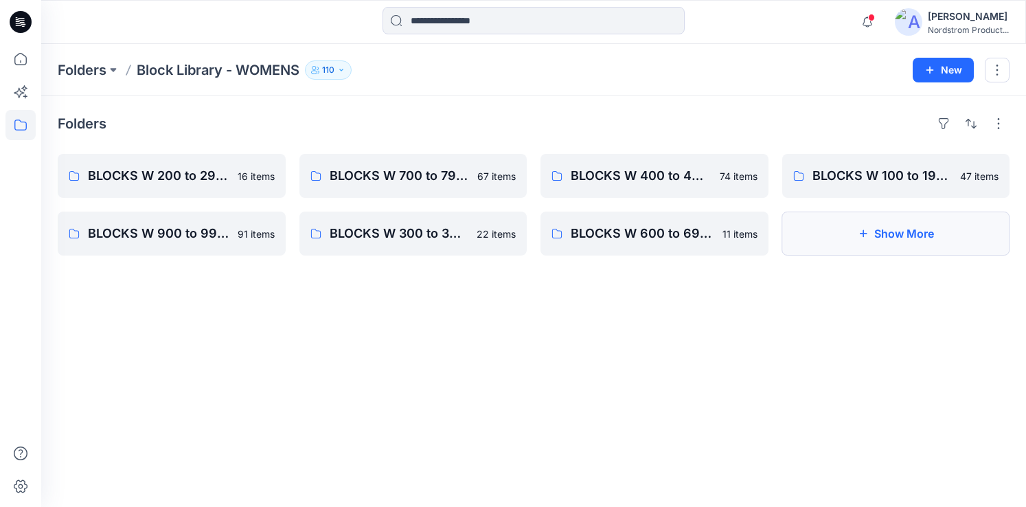
click at [915, 237] on button "Show More" at bounding box center [896, 234] width 228 height 44
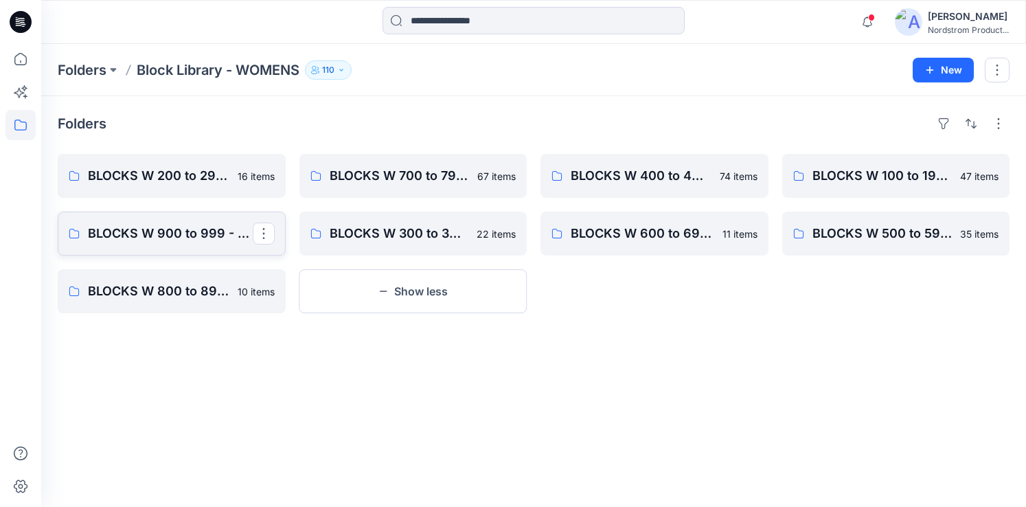
click at [176, 236] on p "BLOCKS W 900 to 999 - Knit Cut & Sew Tops" at bounding box center [170, 233] width 165 height 19
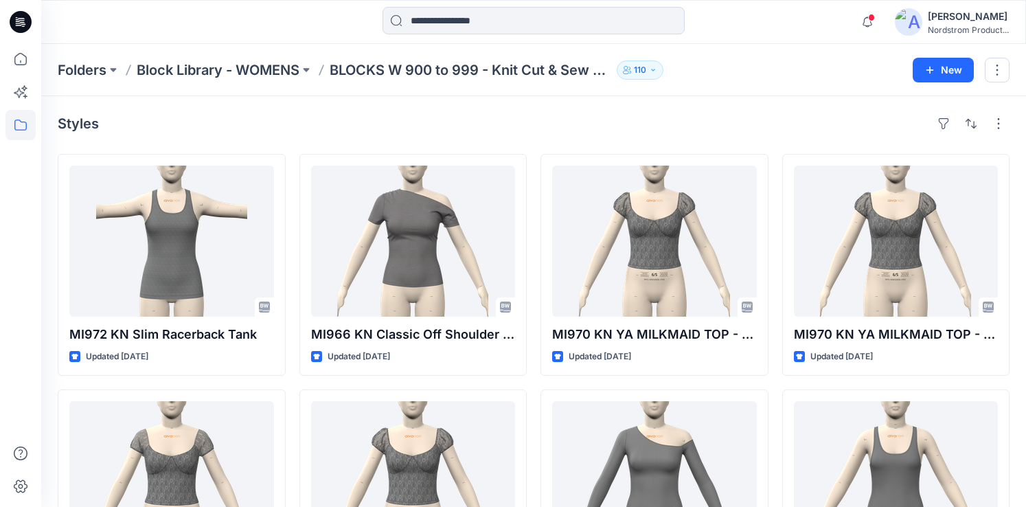
click at [656, 66] on icon "button" at bounding box center [653, 70] width 8 height 8
click at [737, 43] on div "Notifications 30 Styles has been moved to trash - temp folder. 21 hours ago w14…" at bounding box center [533, 22] width 985 height 44
drag, startPoint x: 299, startPoint y: 109, endPoint x: 180, endPoint y: 82, distance: 121.8
click at [299, 109] on div "Styles MI972 KN Slim Racerback Tank Updated 22 days ago MI970 - KN YA Milkmaid …" at bounding box center [533, 504] width 985 height 816
click at [73, 69] on p "Folders" at bounding box center [82, 69] width 49 height 19
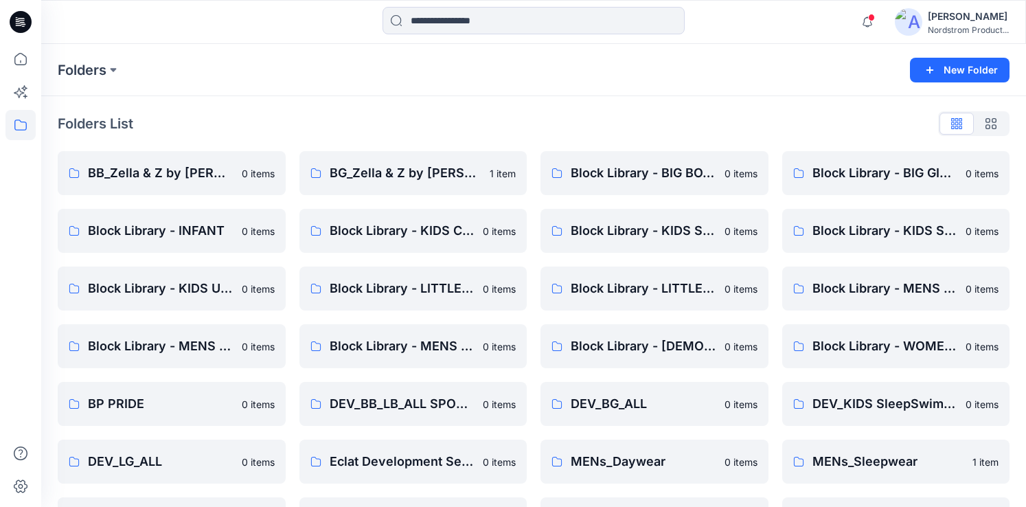
click at [23, 16] on icon at bounding box center [21, 22] width 22 height 22
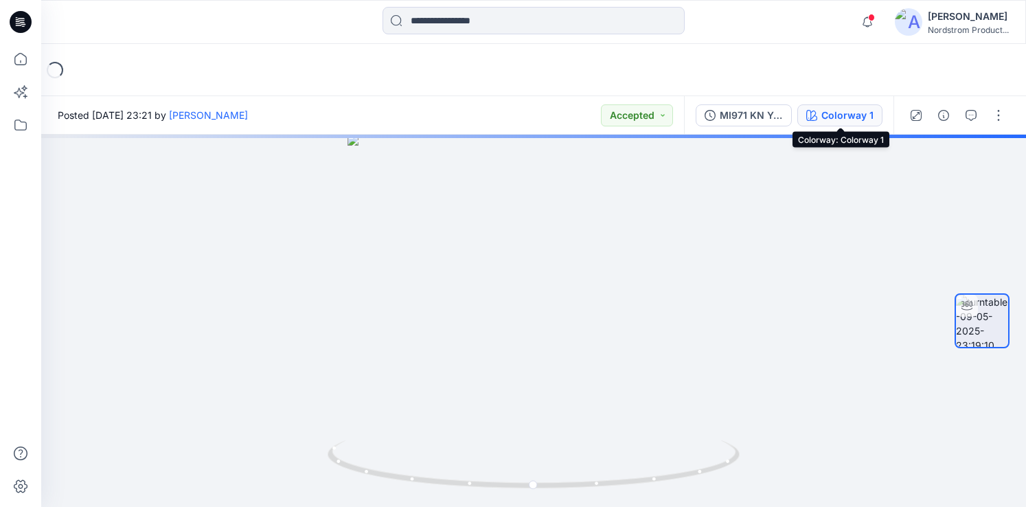
click at [846, 114] on div "Colorway 1" at bounding box center [847, 115] width 52 height 15
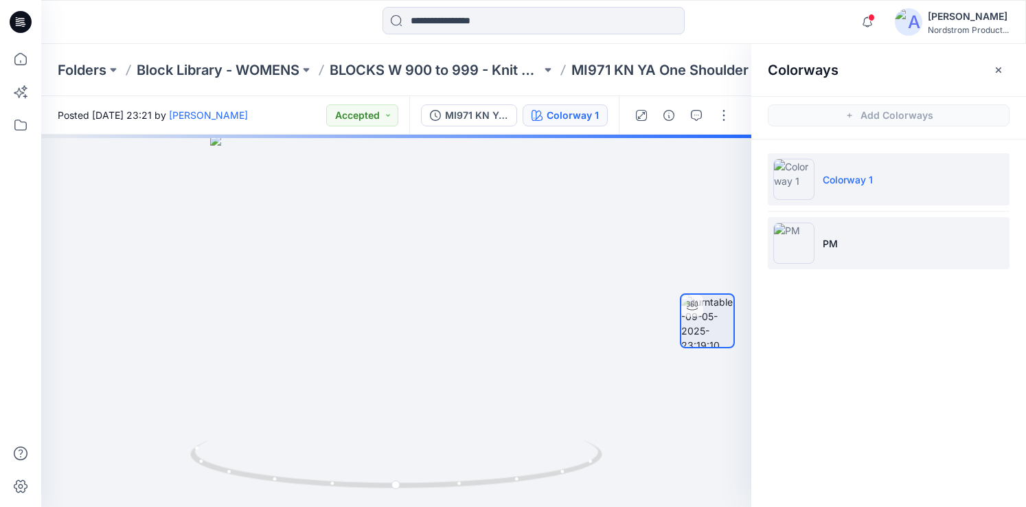
click at [836, 244] on p "PM" at bounding box center [830, 243] width 15 height 14
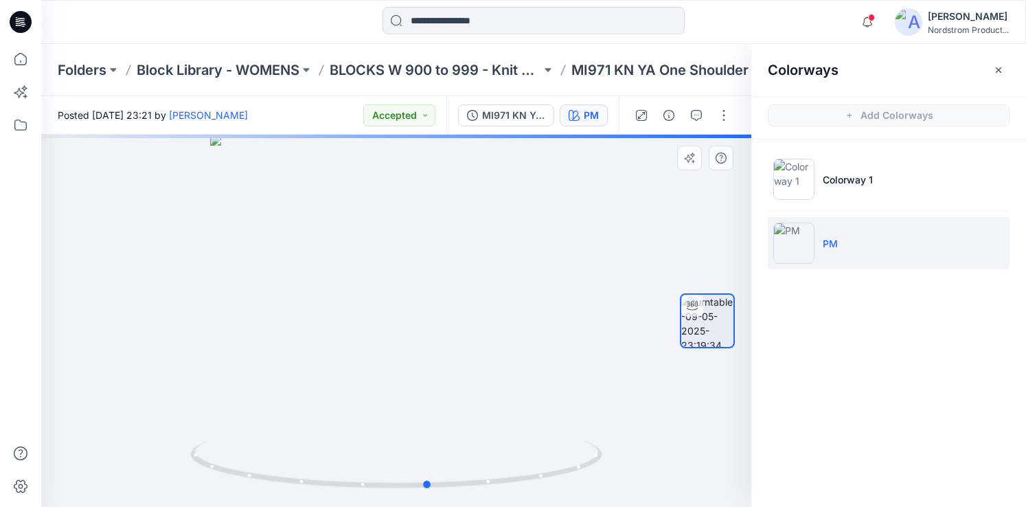
drag, startPoint x: 420, startPoint y: 344, endPoint x: 387, endPoint y: 333, distance: 35.4
click at [453, 336] on div at bounding box center [396, 321] width 710 height 372
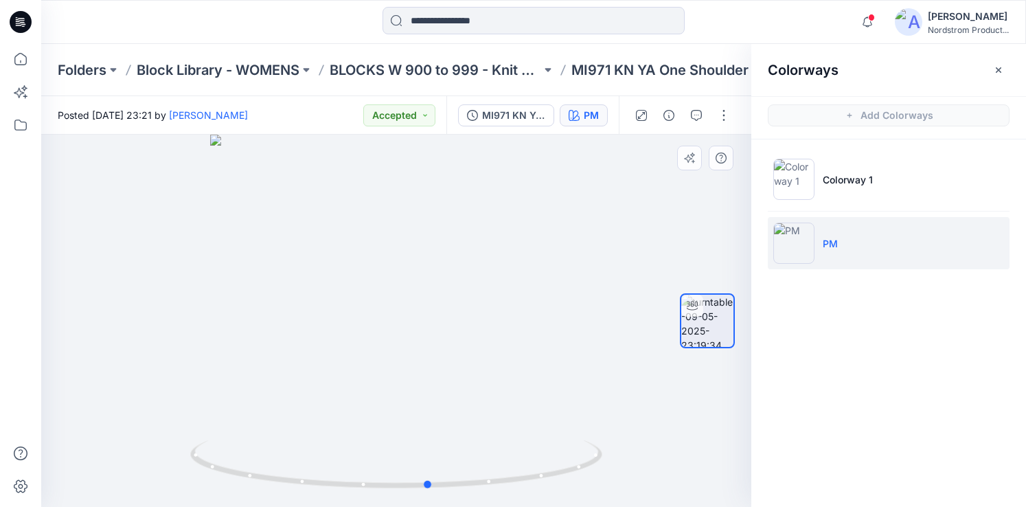
drag, startPoint x: 388, startPoint y: 349, endPoint x: 411, endPoint y: 346, distance: 22.8
click at [411, 346] on div at bounding box center [396, 321] width 710 height 372
drag, startPoint x: 398, startPoint y: 321, endPoint x: 365, endPoint y: 305, distance: 37.2
click at [210, 313] on div at bounding box center [396, 321] width 710 height 372
drag, startPoint x: 383, startPoint y: 305, endPoint x: 351, endPoint y: 214, distance: 96.2
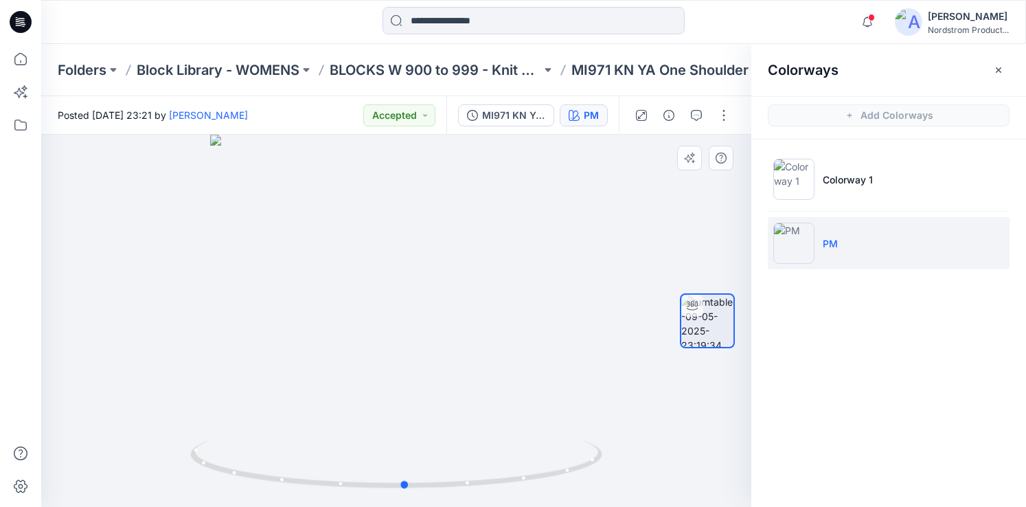
click at [155, 279] on div at bounding box center [396, 321] width 710 height 372
drag, startPoint x: 345, startPoint y: 336, endPoint x: 455, endPoint y: 332, distance: 110.0
click at [455, 332] on div at bounding box center [396, 321] width 710 height 372
